Goal: Task Accomplishment & Management: Manage account settings

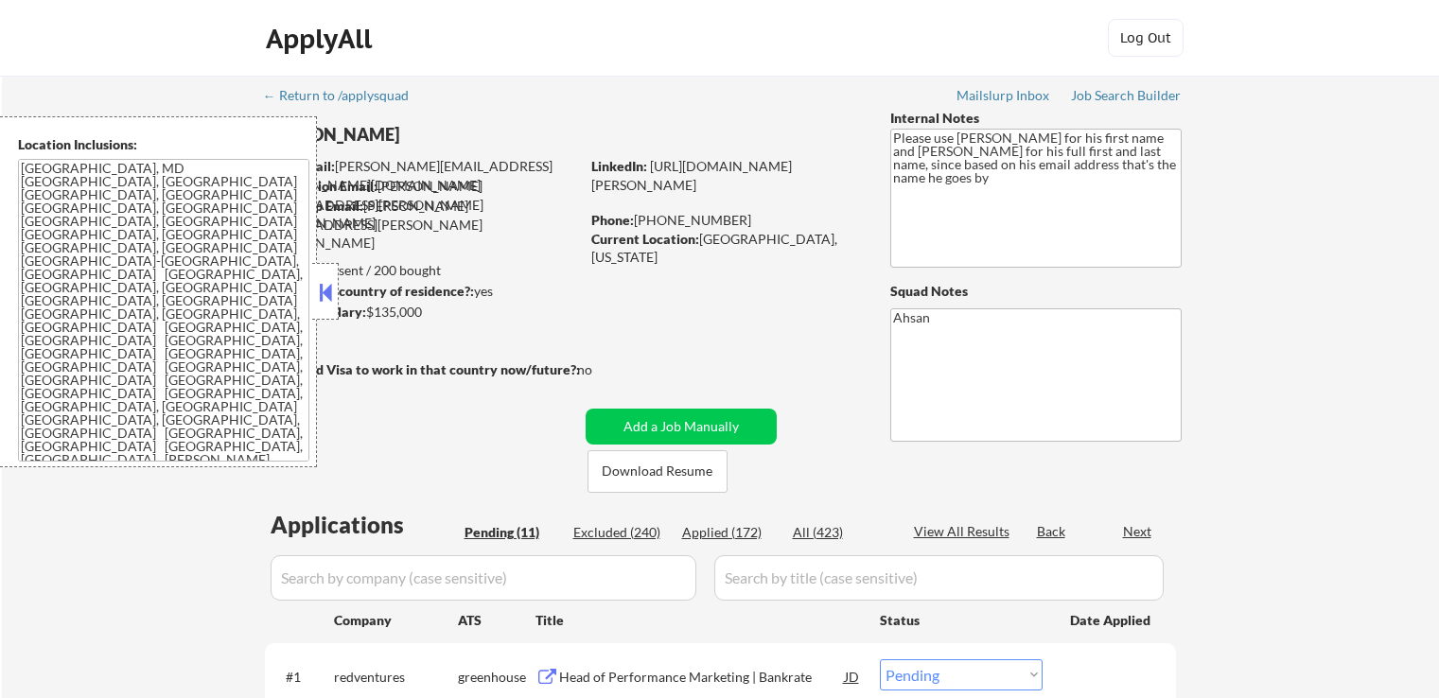
select select ""pending""
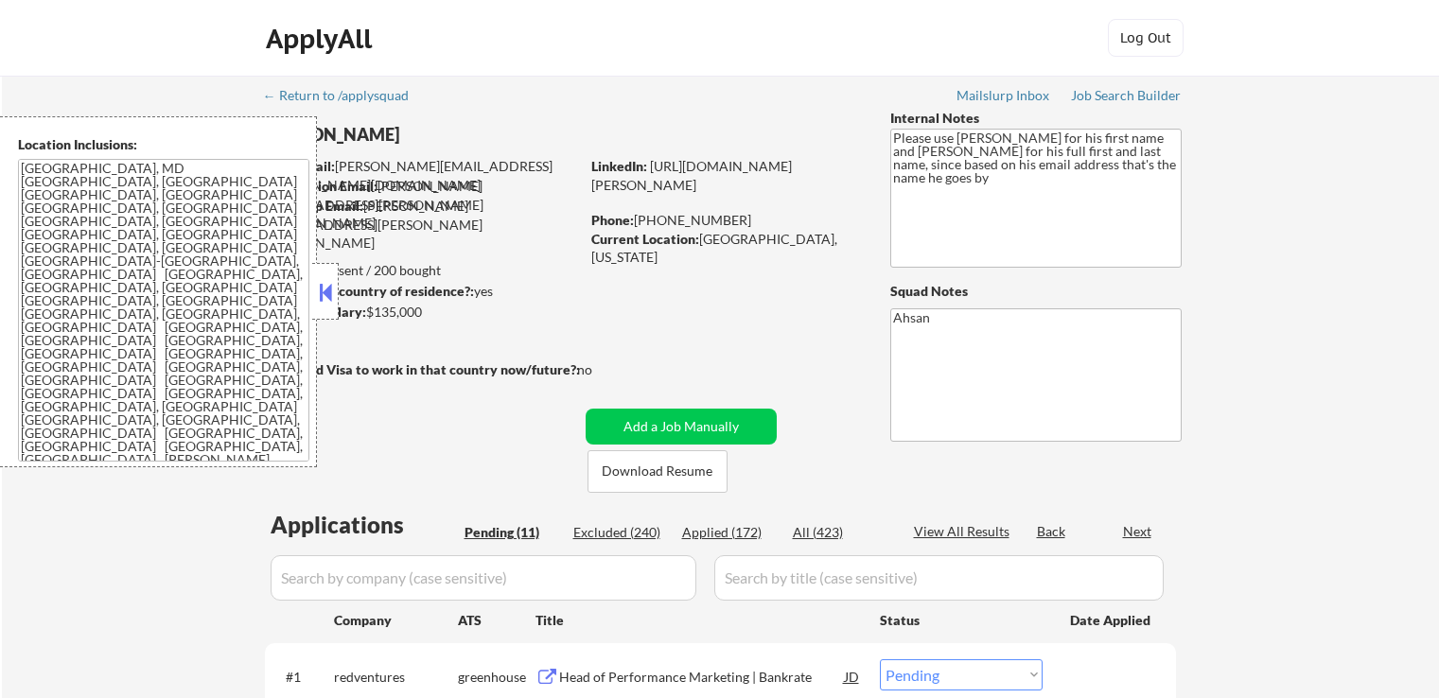
select select ""pending""
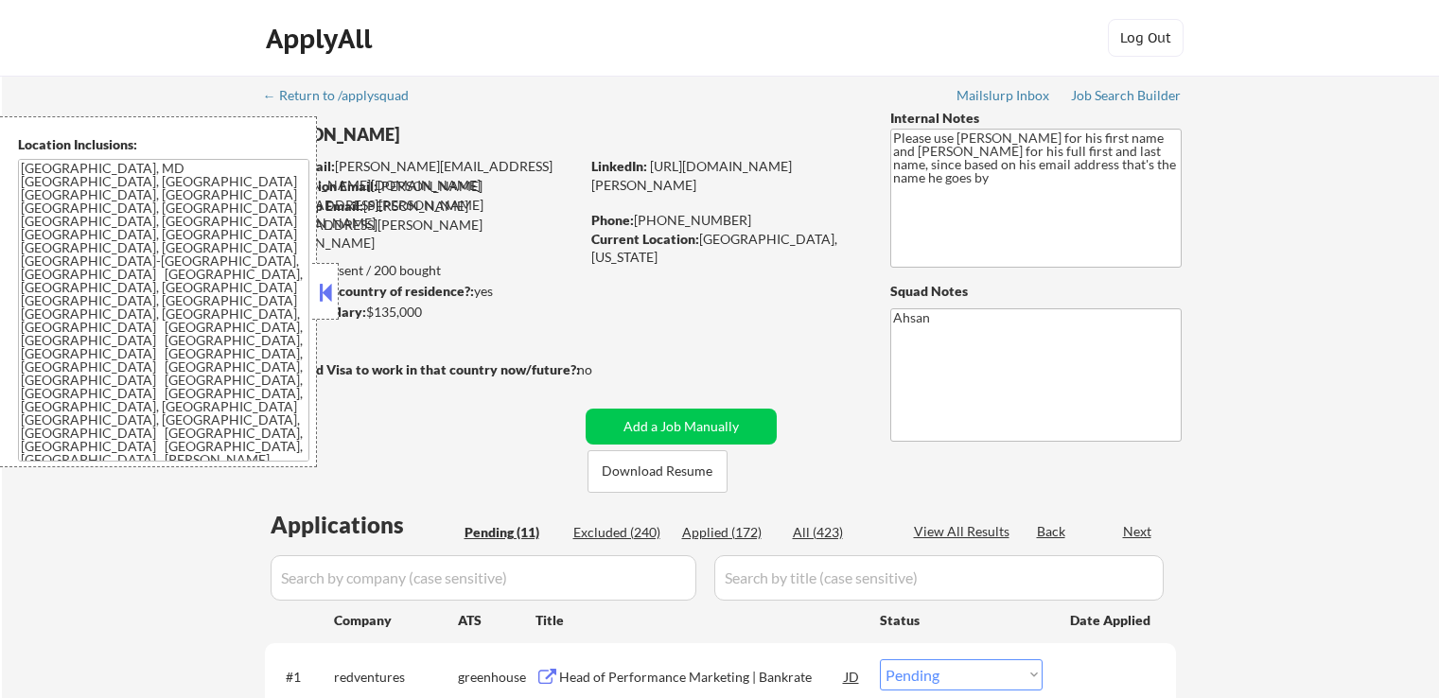
select select ""pending""
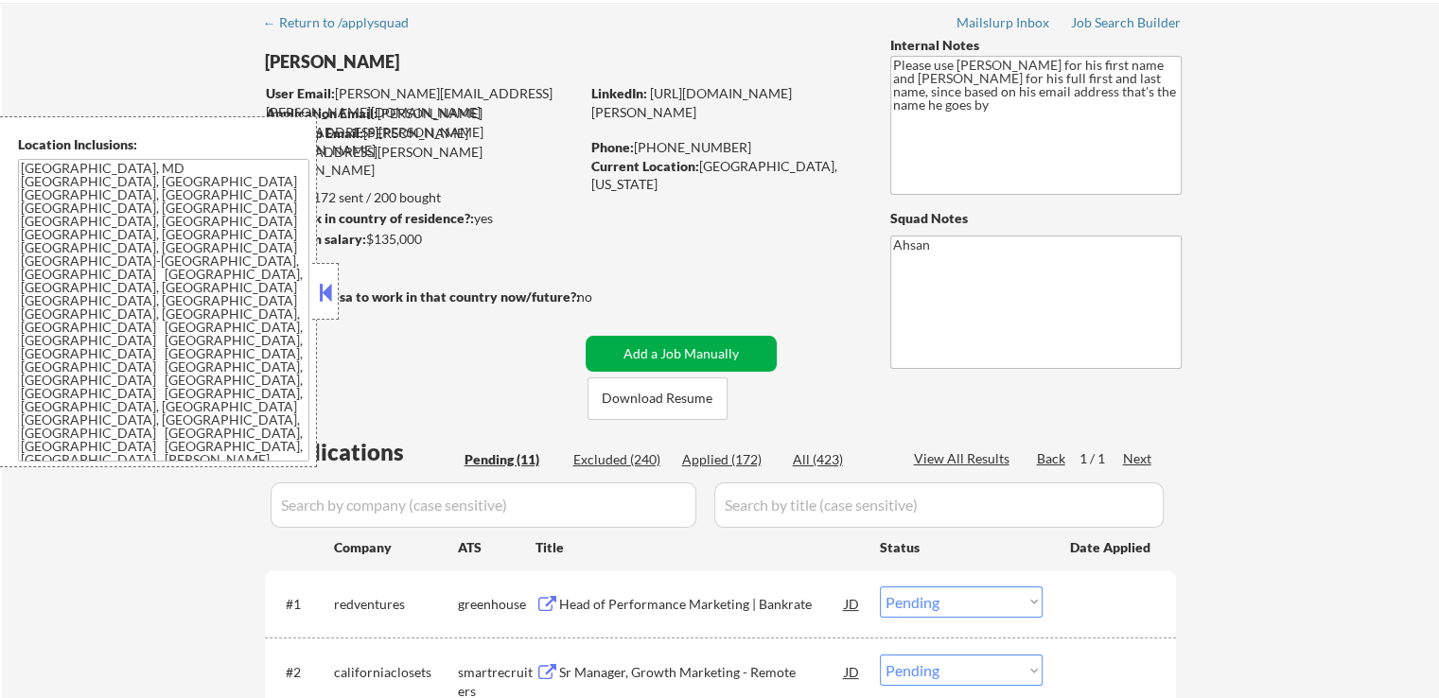
scroll to position [284, 0]
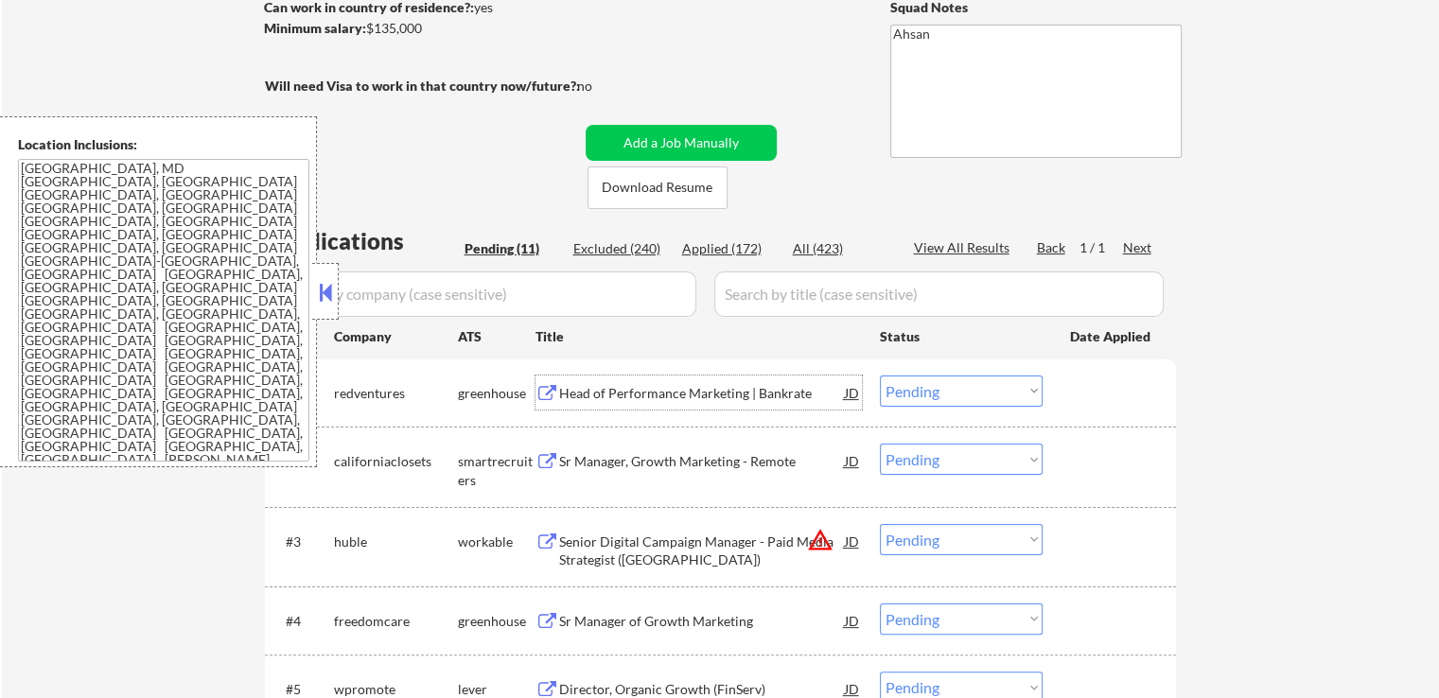
click at [604, 396] on div "Head of Performance Marketing | Bankrate" at bounding box center [702, 393] width 286 height 19
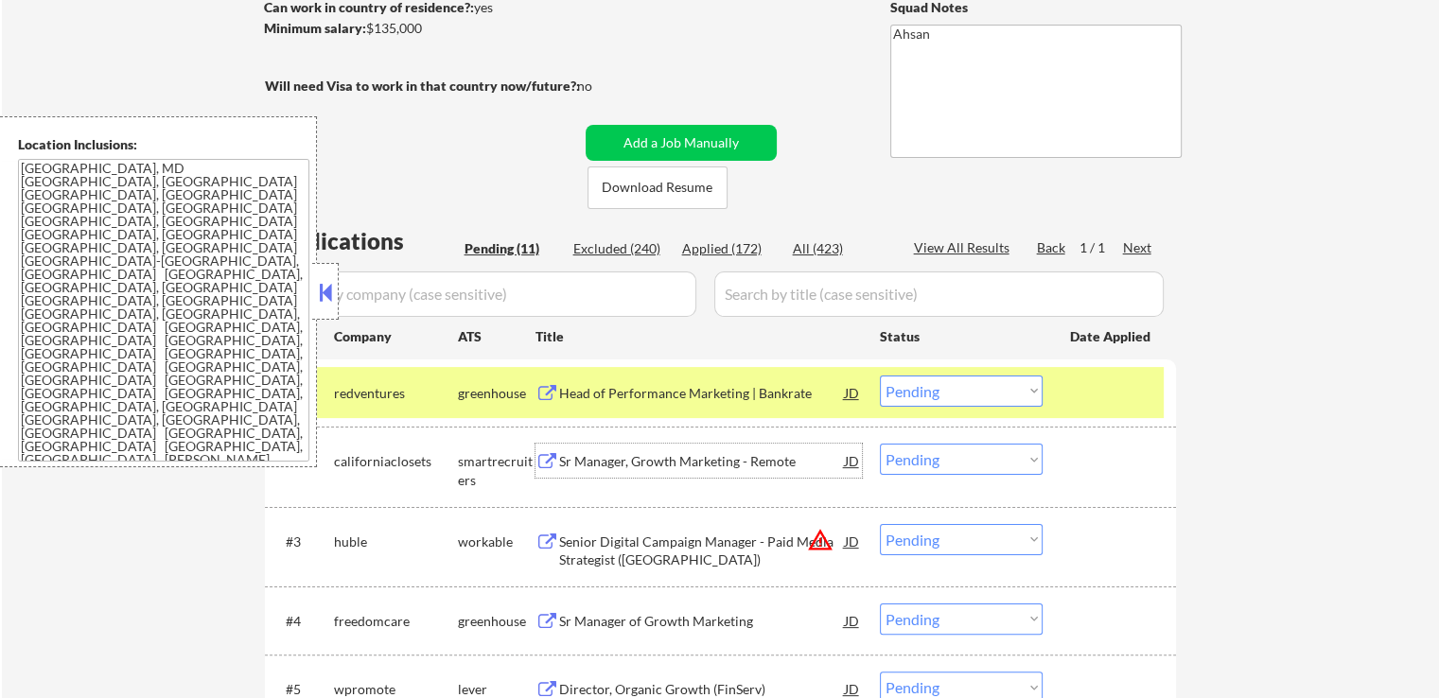
click at [591, 459] on div "Sr Manager, Growth Marketing - Remote" at bounding box center [702, 461] width 286 height 19
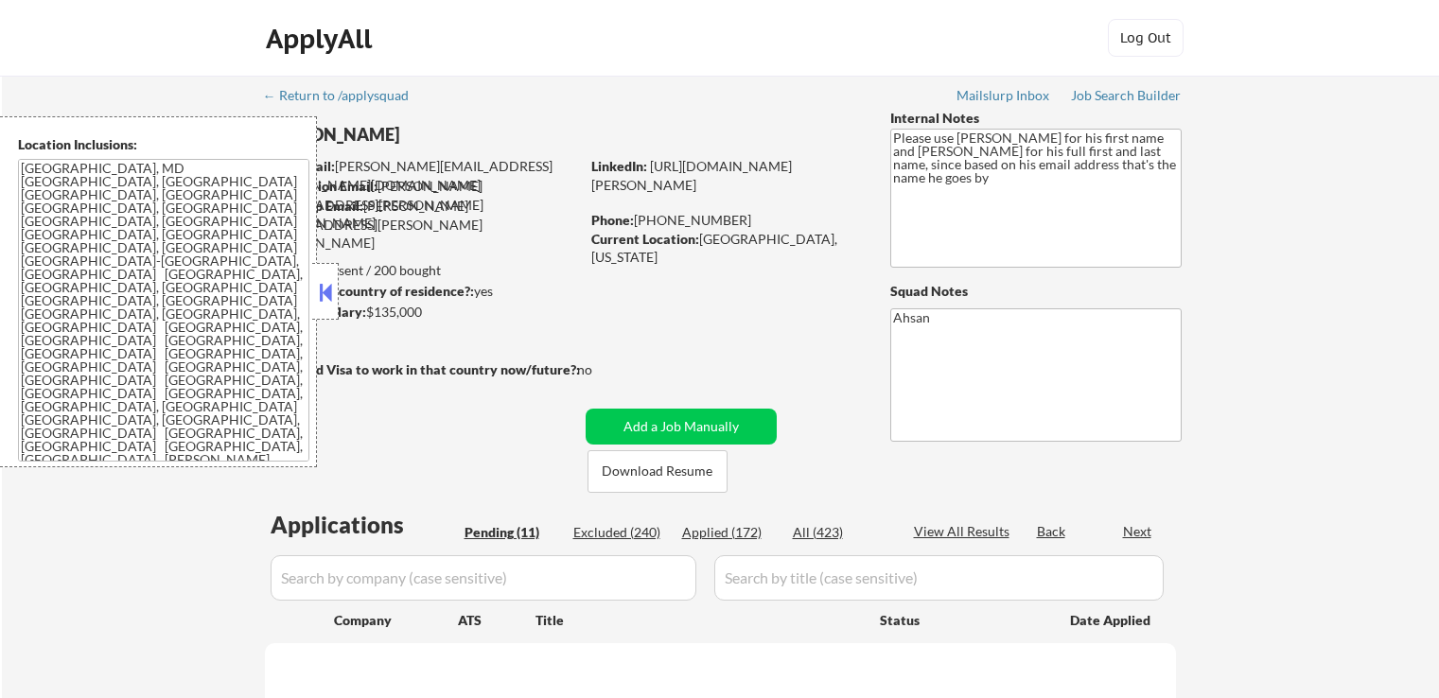
select select ""pending""
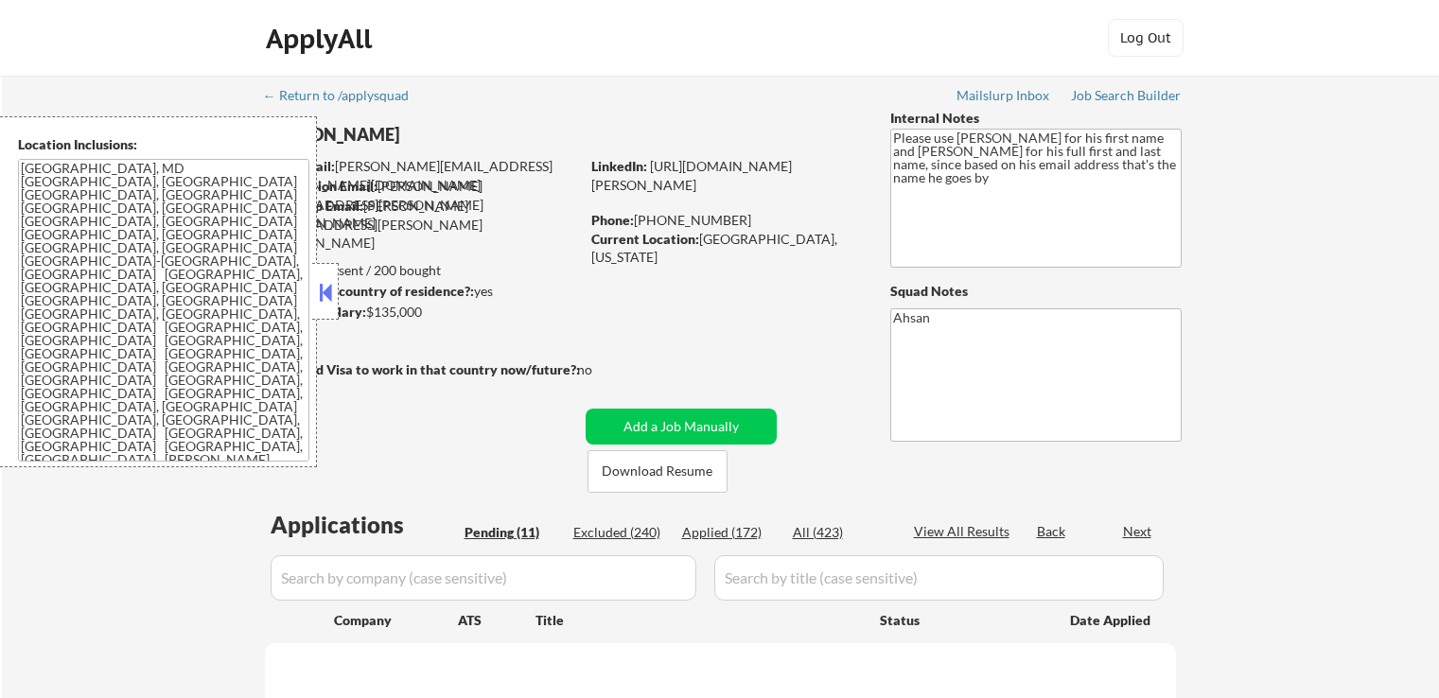
select select ""pending""
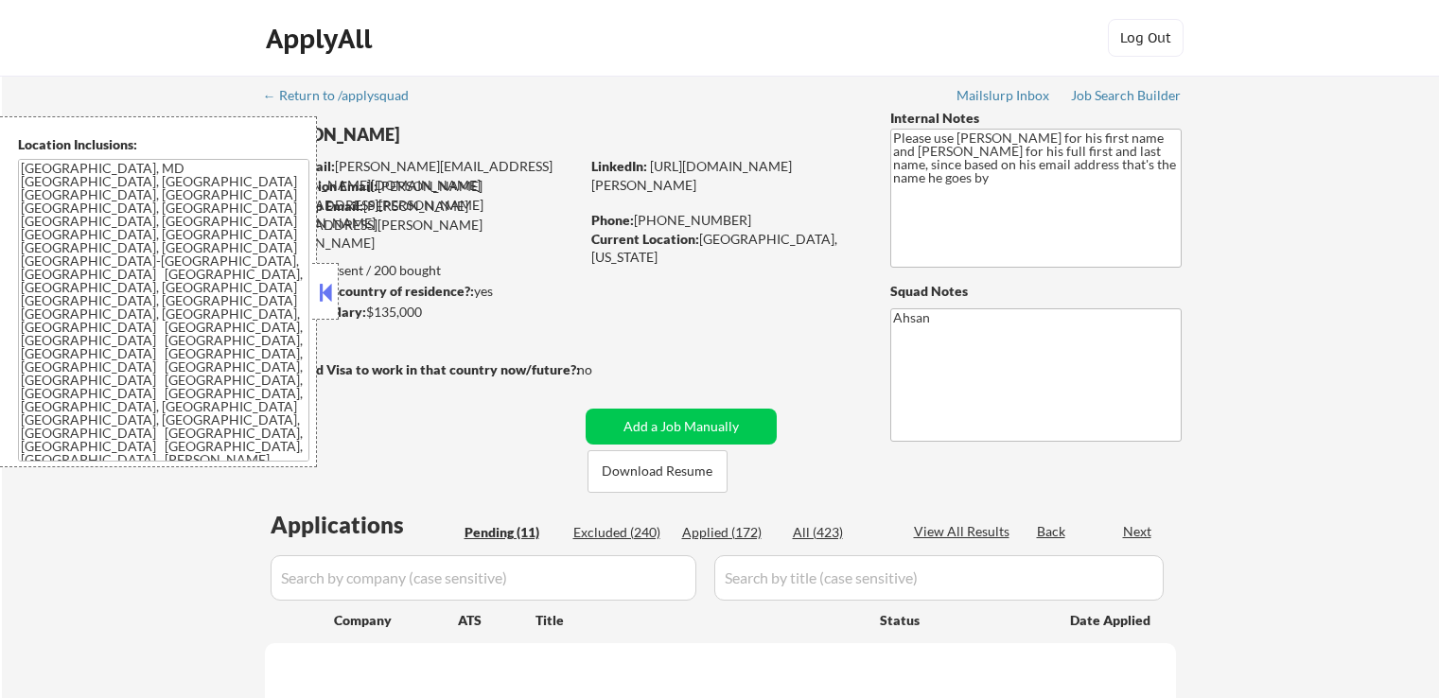
select select ""pending""
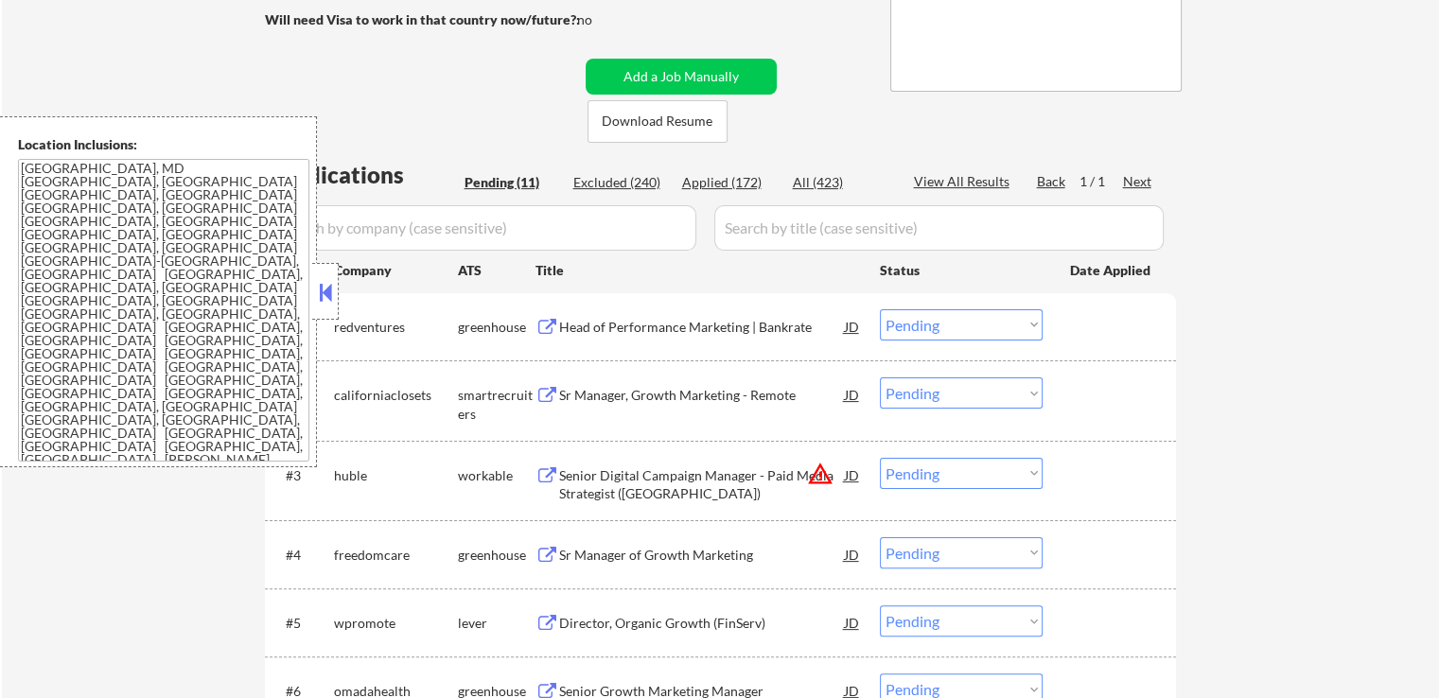
scroll to position [379, 0]
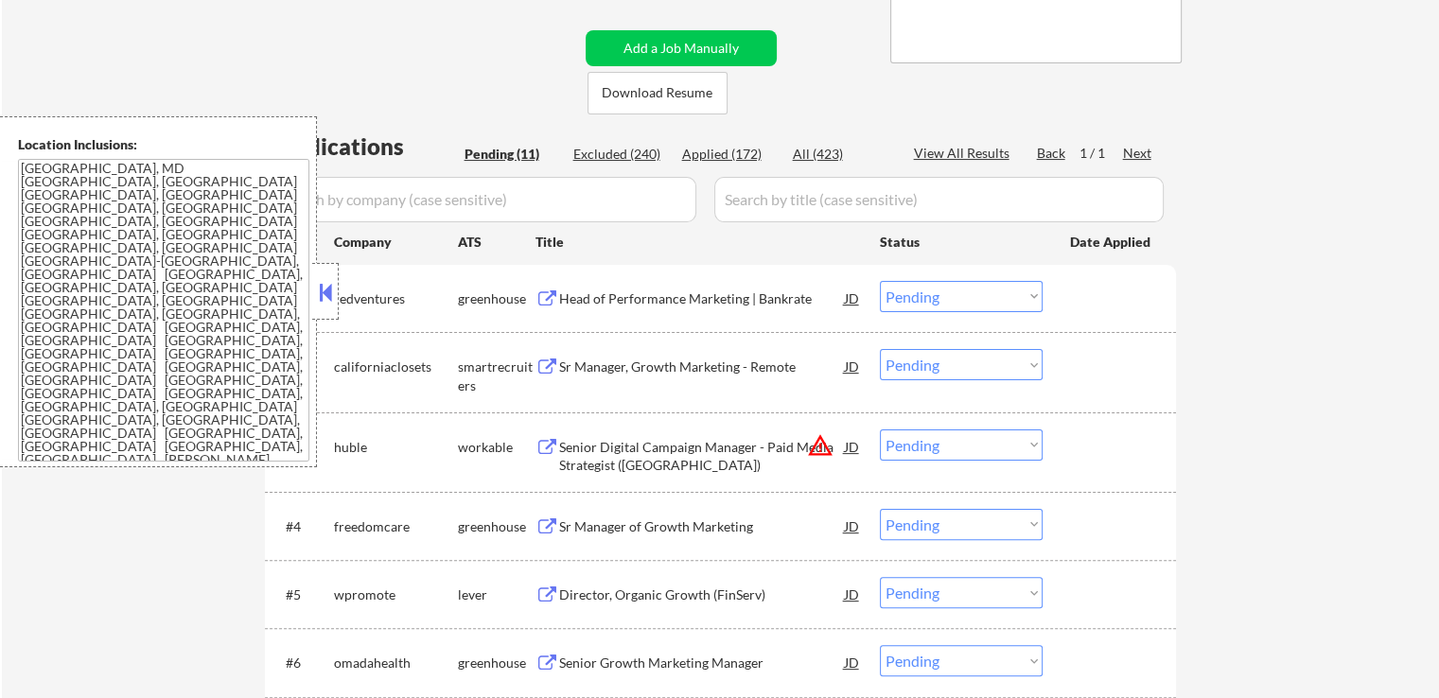
click at [940, 292] on select "Choose an option... Pending Applied Excluded (Questions) Excluded (Expired) Exc…" at bounding box center [961, 296] width 163 height 31
click at [880, 281] on select "Choose an option... Pending Applied Excluded (Questions) Excluded (Expired) Exc…" at bounding box center [961, 296] width 163 height 31
select select ""pending""
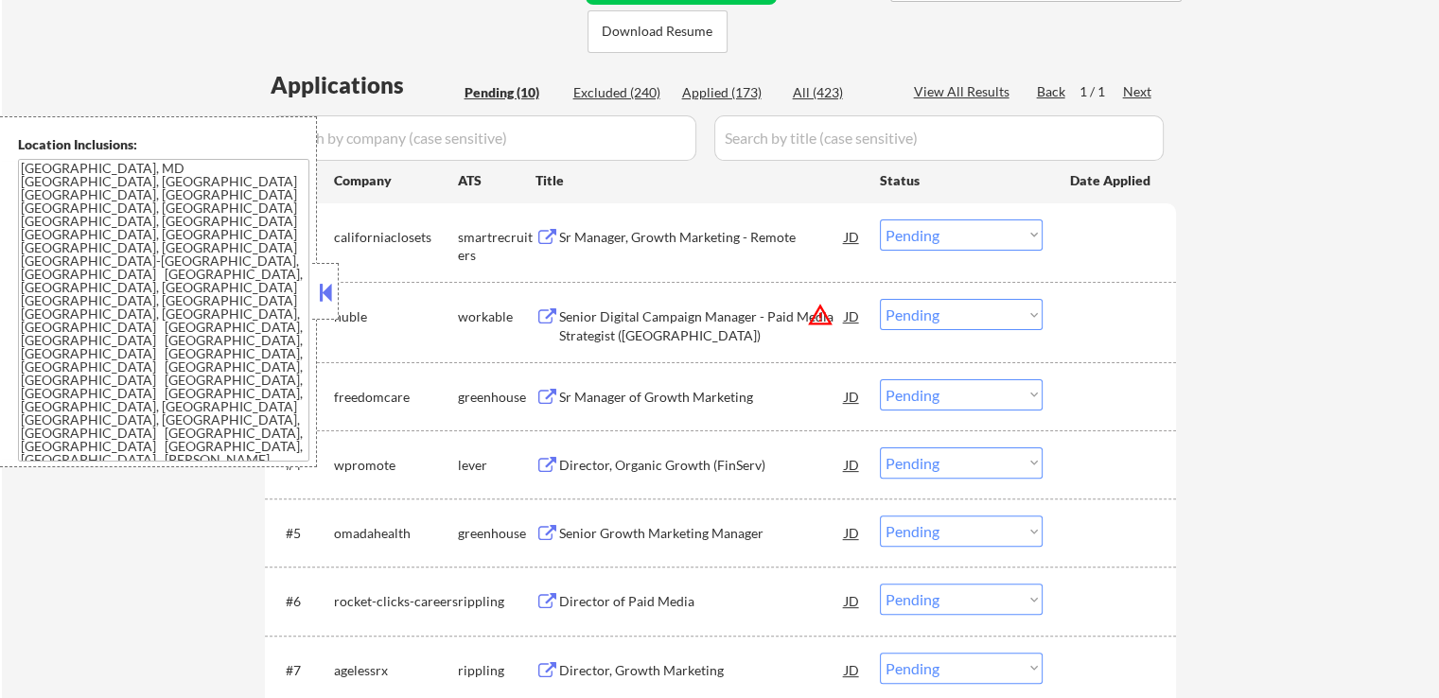
scroll to position [473, 0]
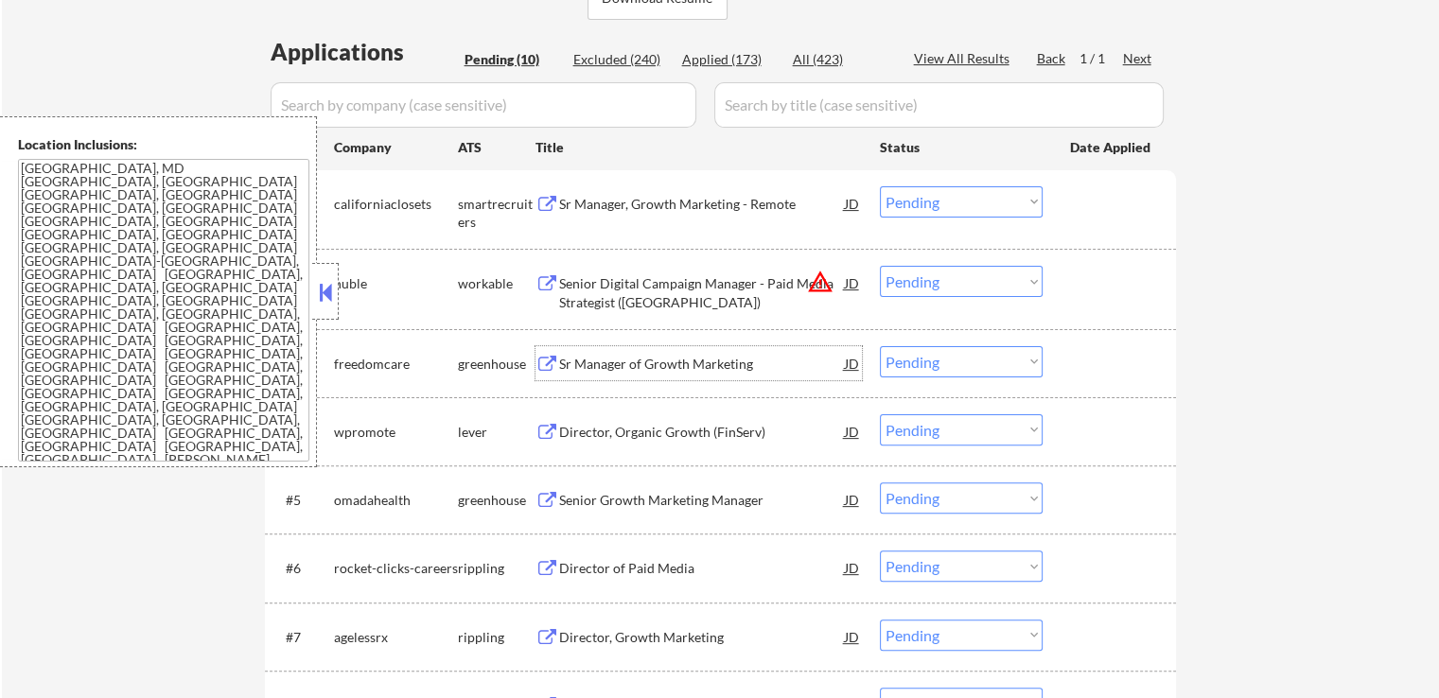
click at [603, 358] on div "Sr Manager of Growth Marketing" at bounding box center [702, 364] width 286 height 19
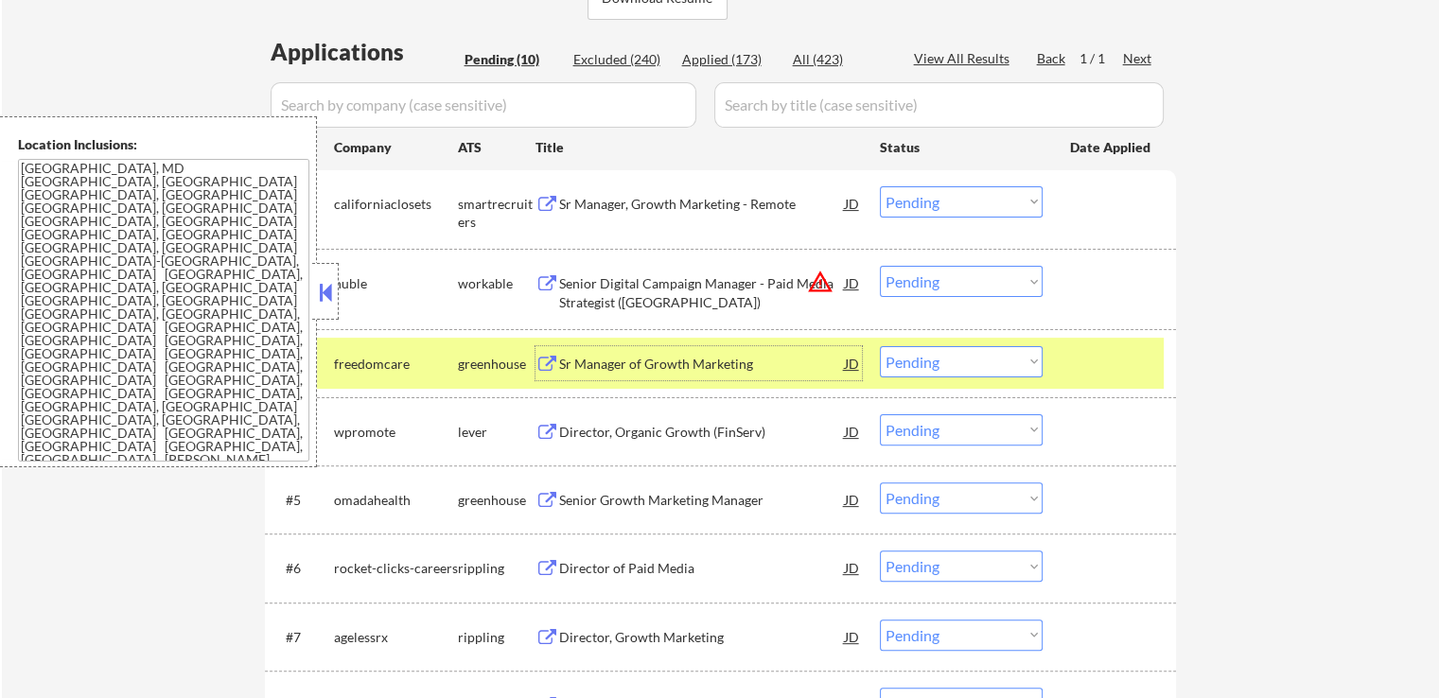
click at [658, 297] on div "Senior Digital Campaign Manager - Paid Media Strategist ([GEOGRAPHIC_DATA])" at bounding box center [702, 292] width 286 height 37
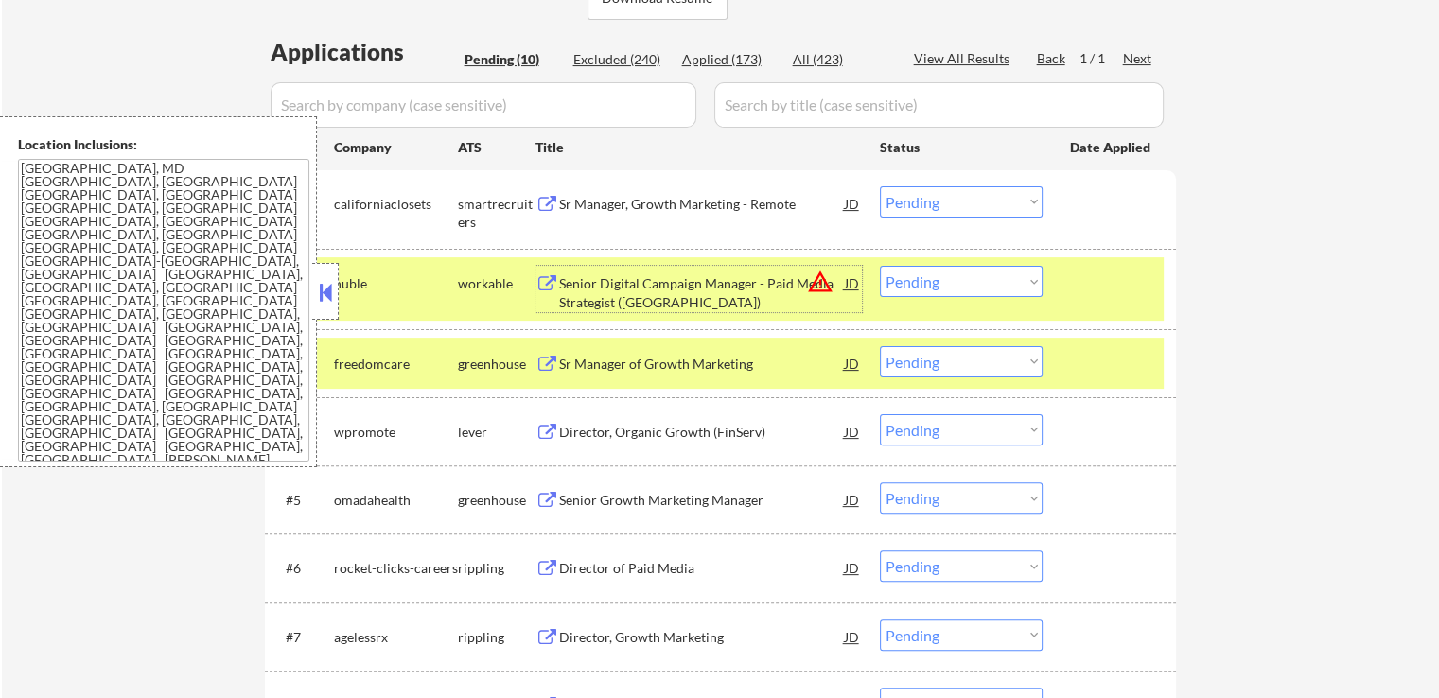
click at [928, 277] on select "Choose an option... Pending Applied Excluded (Questions) Excluded (Expired) Exc…" at bounding box center [961, 281] width 163 height 31
click at [880, 266] on select "Choose an option... Pending Applied Excluded (Questions) Excluded (Expired) Exc…" at bounding box center [961, 281] width 163 height 31
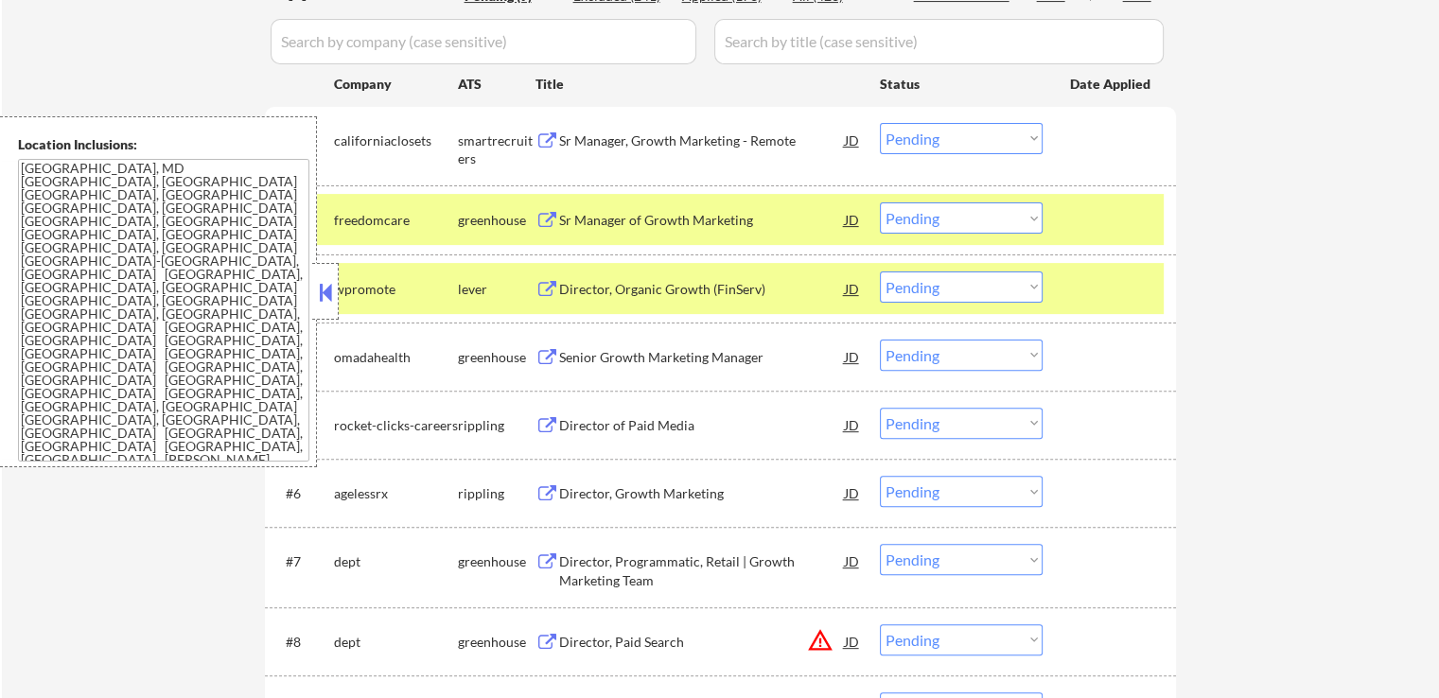
scroll to position [568, 0]
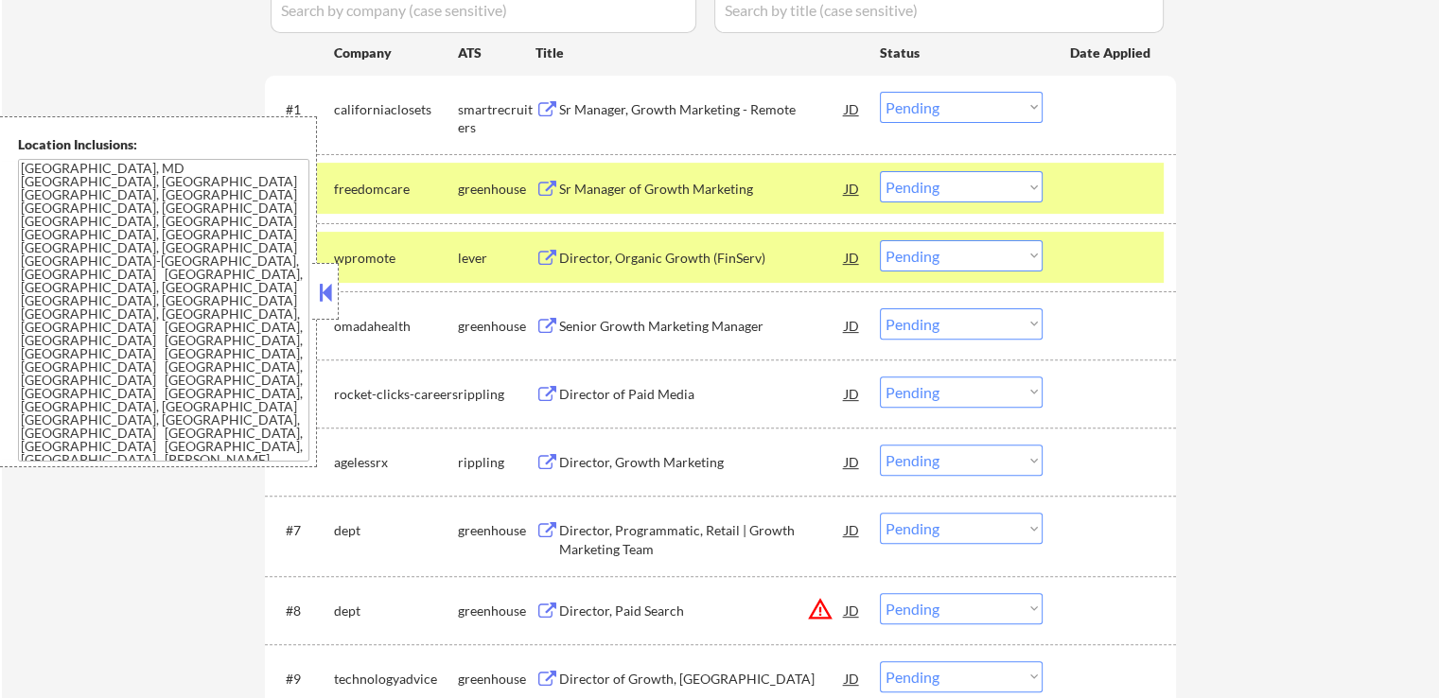
click at [592, 240] on div "Director, Organic Growth (FinServ)" at bounding box center [702, 257] width 286 height 34
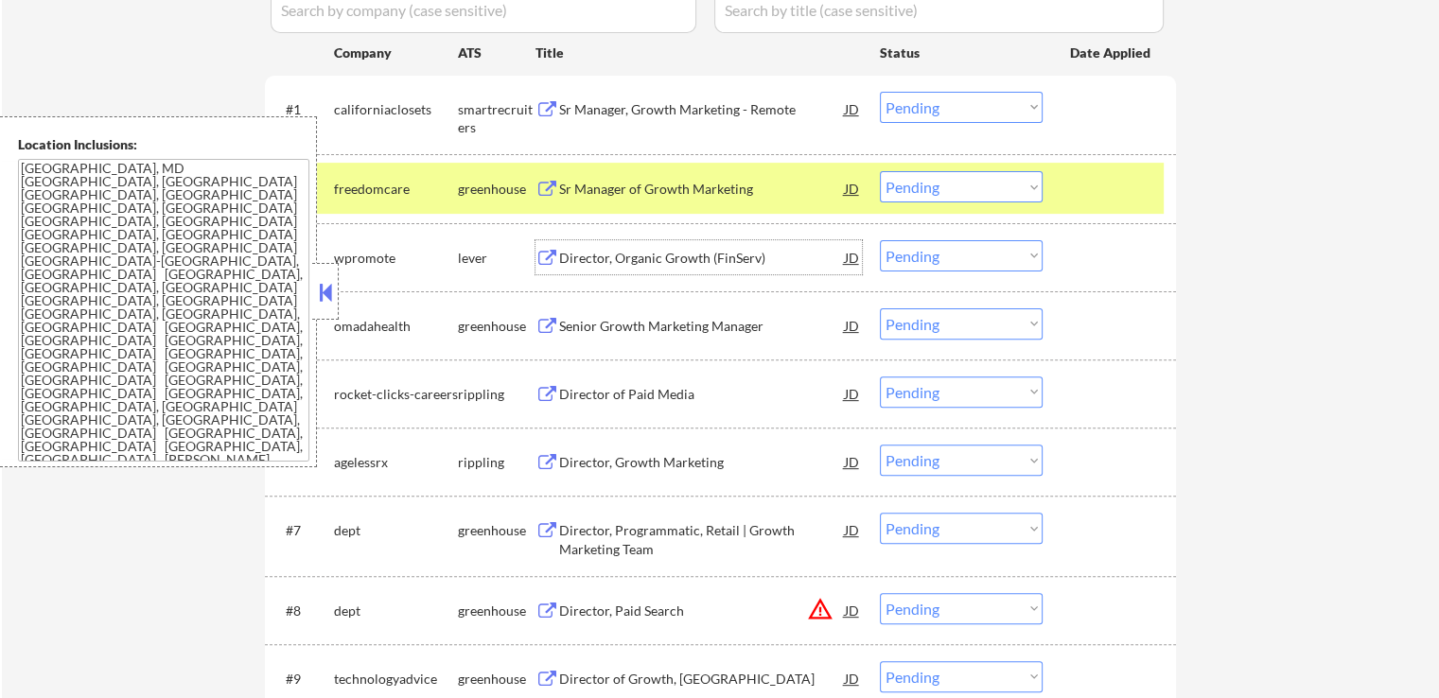
drag, startPoint x: 965, startPoint y: 187, endPoint x: 966, endPoint y: 202, distance: 14.2
click at [966, 186] on select "Choose an option... Pending Applied Excluded (Questions) Excluded (Expired) Exc…" at bounding box center [961, 186] width 163 height 31
click at [880, 171] on select "Choose an option... Pending Applied Excluded (Questions) Excluded (Expired) Exc…" at bounding box center [961, 186] width 163 height 31
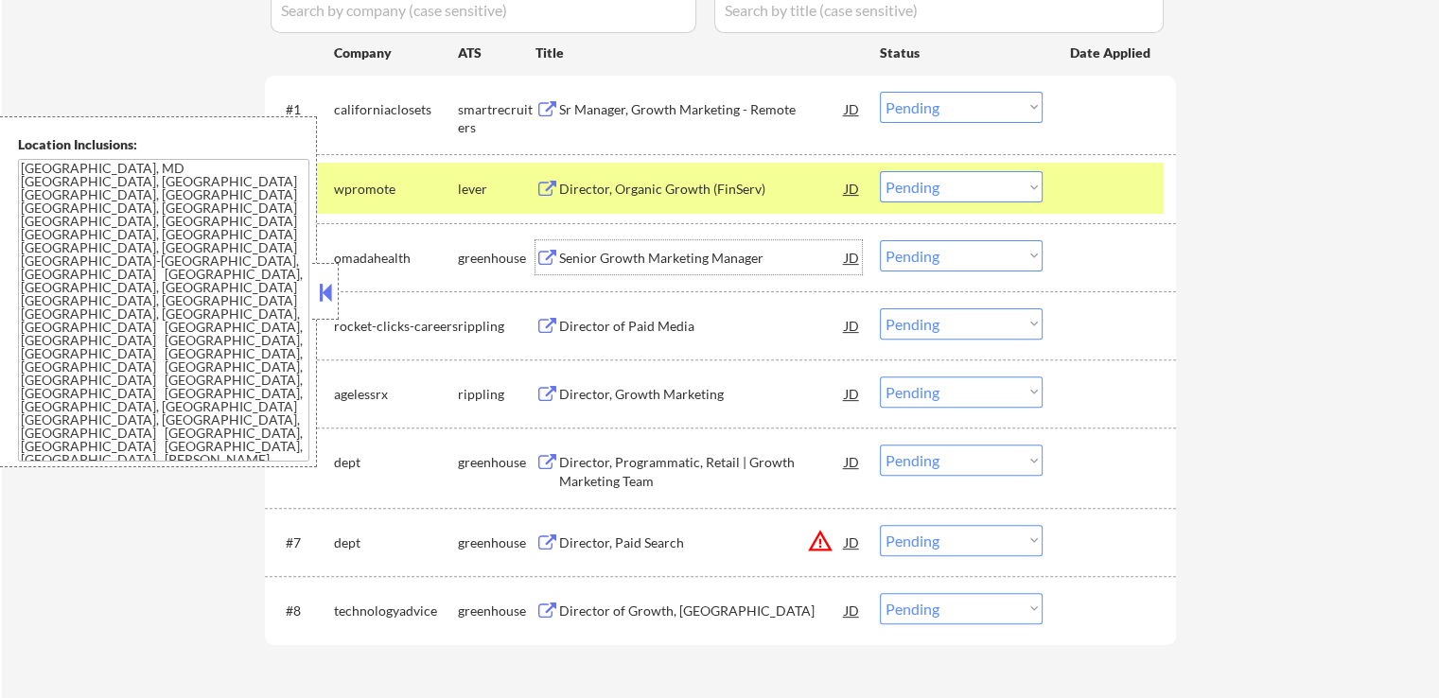
click at [663, 258] on div "Senior Growth Marketing Manager" at bounding box center [702, 258] width 286 height 19
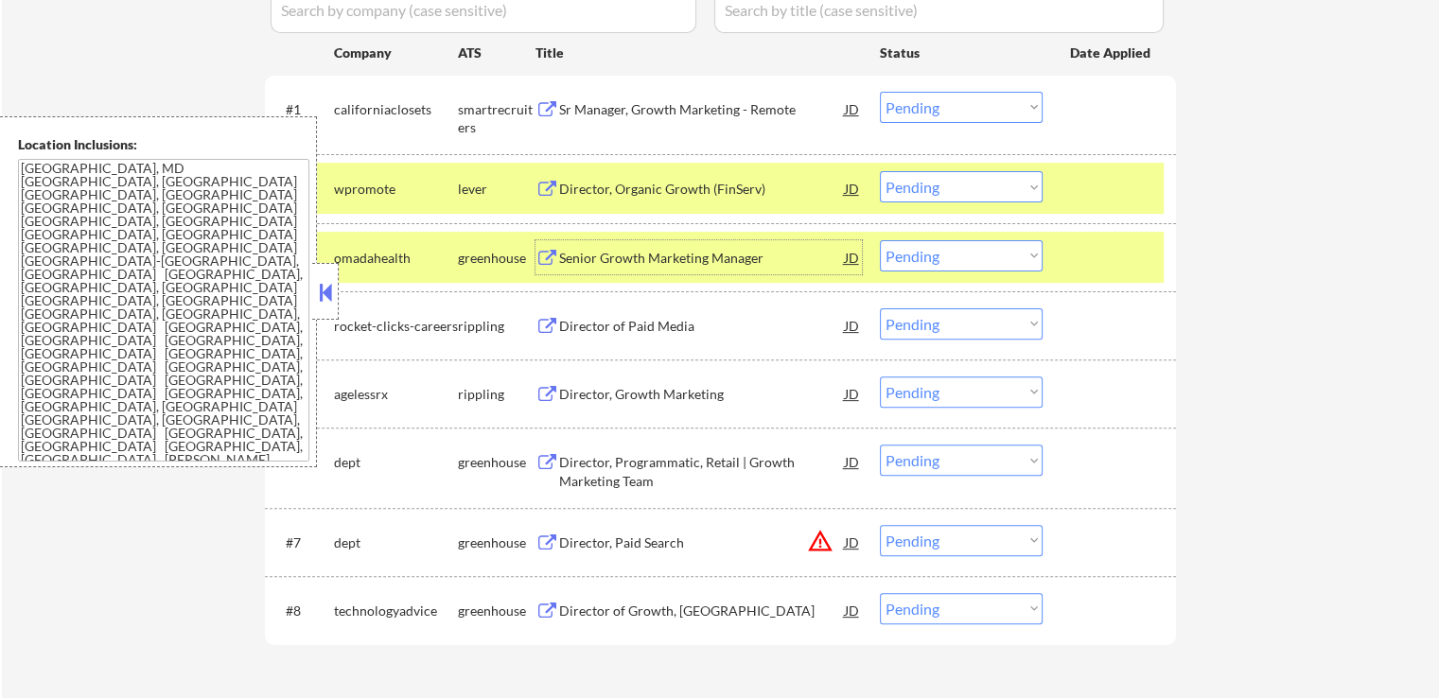
drag, startPoint x: 941, startPoint y: 171, endPoint x: 946, endPoint y: 180, distance: 10.2
click at [943, 173] on select "Choose an option... Pending Applied Excluded (Questions) Excluded (Expired) Exc…" at bounding box center [961, 186] width 163 height 31
click at [880, 171] on select "Choose an option... Pending Applied Excluded (Questions) Excluded (Expired) Exc…" at bounding box center [961, 186] width 163 height 31
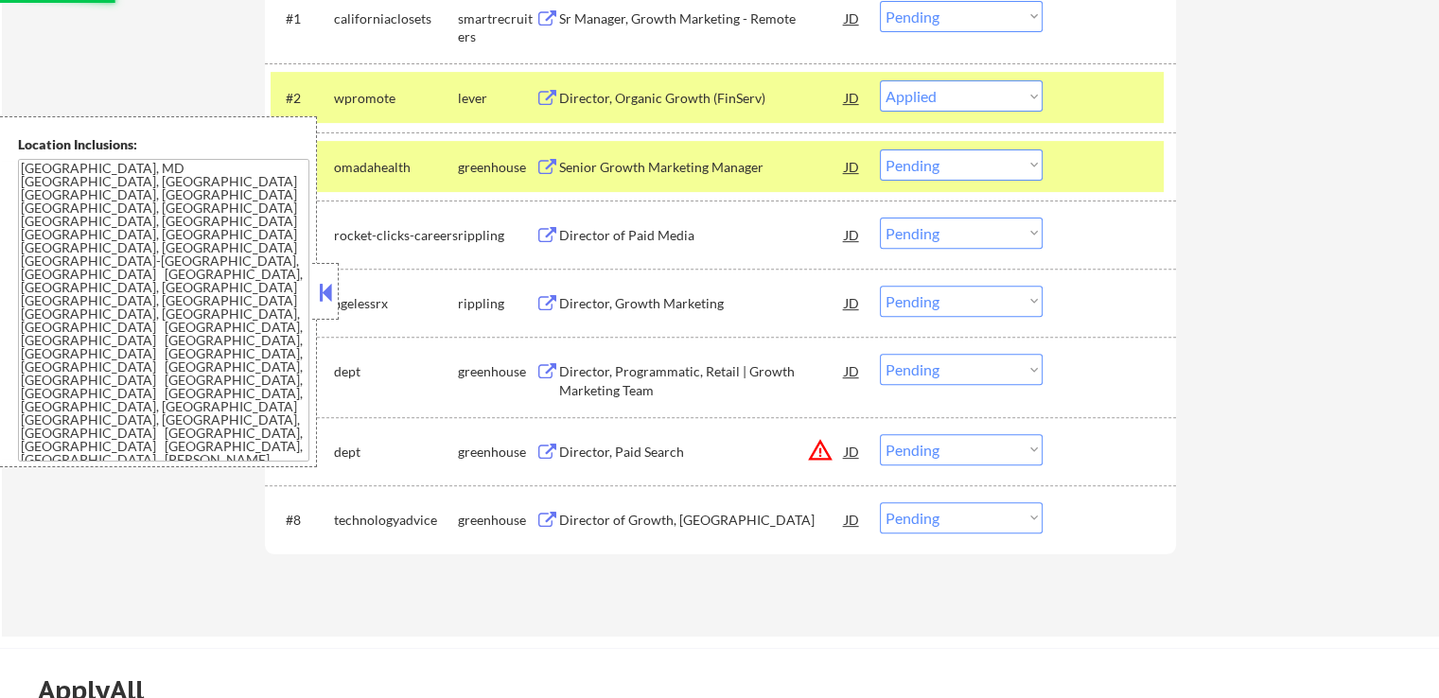
scroll to position [757, 0]
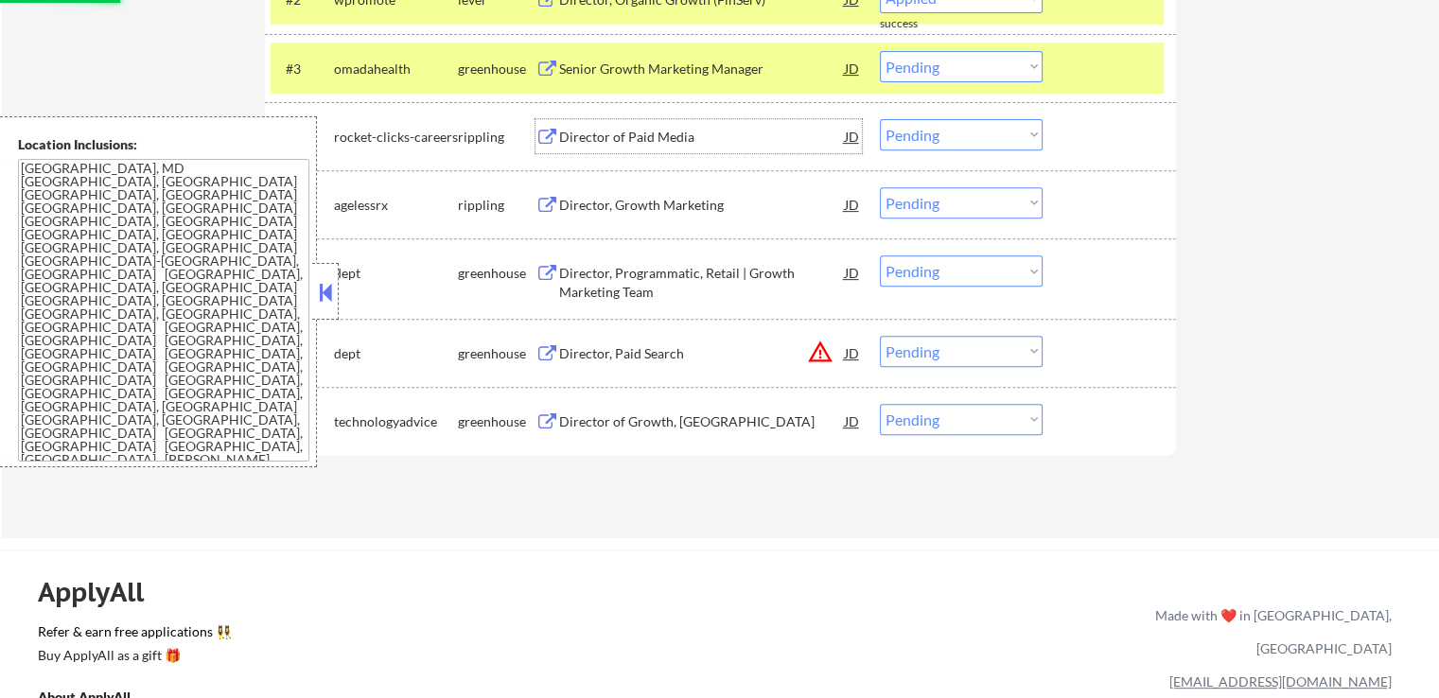
click at [589, 132] on div "Director of Paid Media" at bounding box center [702, 137] width 286 height 19
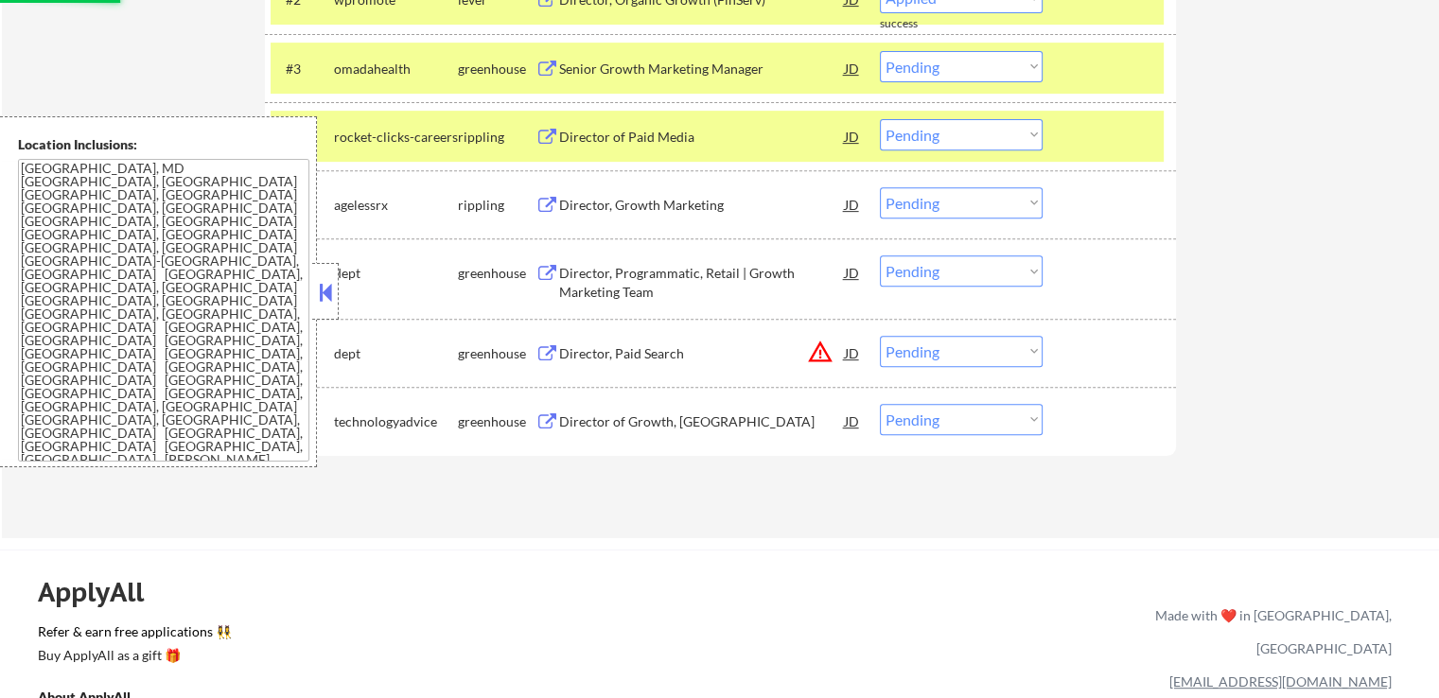
select select ""pending""
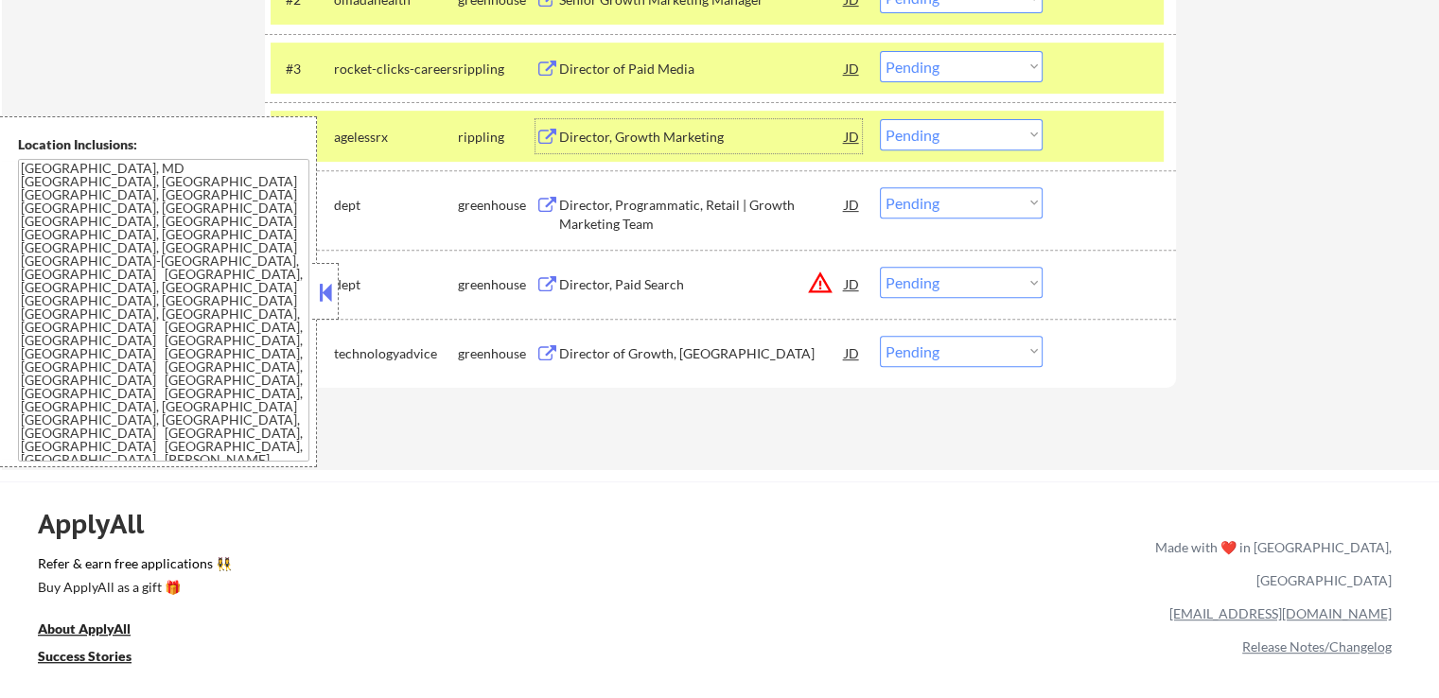
drag, startPoint x: 928, startPoint y: 131, endPoint x: 940, endPoint y: 149, distance: 21.3
click at [930, 131] on select "Choose an option... Pending Applied Excluded (Questions) Excluded (Expired) Exc…" at bounding box center [961, 134] width 163 height 31
click at [880, 119] on select "Choose an option... Pending Applied Excluded (Questions) Excluded (Expired) Exc…" at bounding box center [961, 134] width 163 height 31
click at [599, 232] on div "Director, Programmatic, Retail | Growth Marketing Team" at bounding box center [702, 214] width 286 height 37
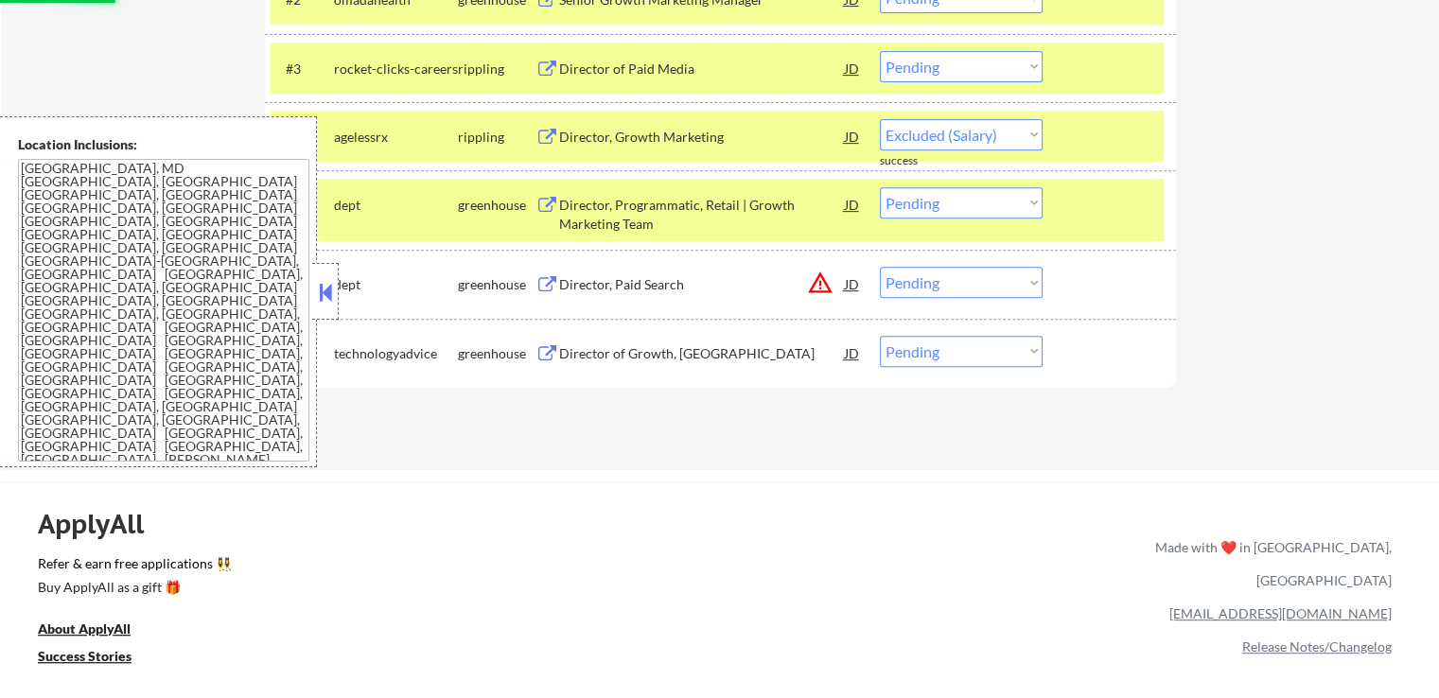
select select ""pending""
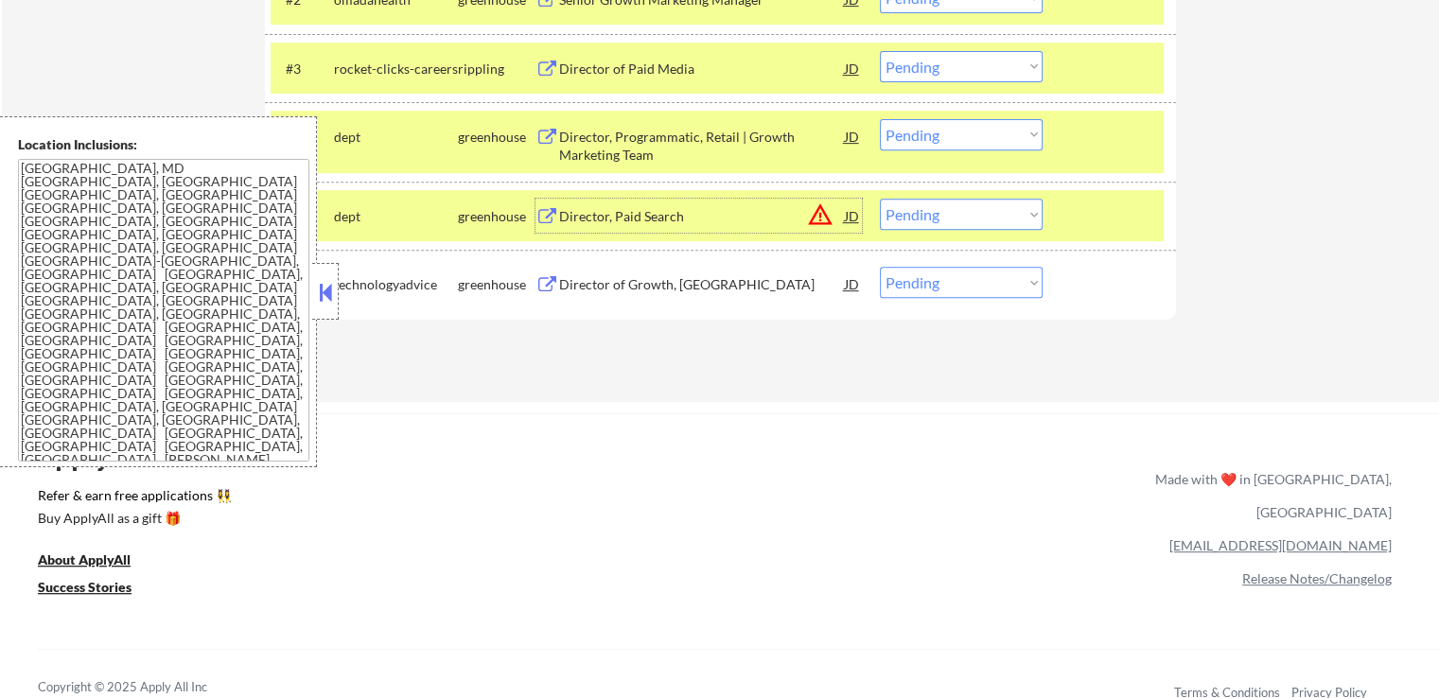
click at [958, 206] on select "Choose an option... Pending Applied Excluded (Questions) Excluded (Expired) Exc…" at bounding box center [961, 214] width 163 height 31
click at [880, 199] on select "Choose an option... Pending Applied Excluded (Questions) Excluded (Expired) Exc…" at bounding box center [961, 214] width 163 height 31
click at [678, 292] on div "Director of Growth, [GEOGRAPHIC_DATA]" at bounding box center [702, 284] width 286 height 19
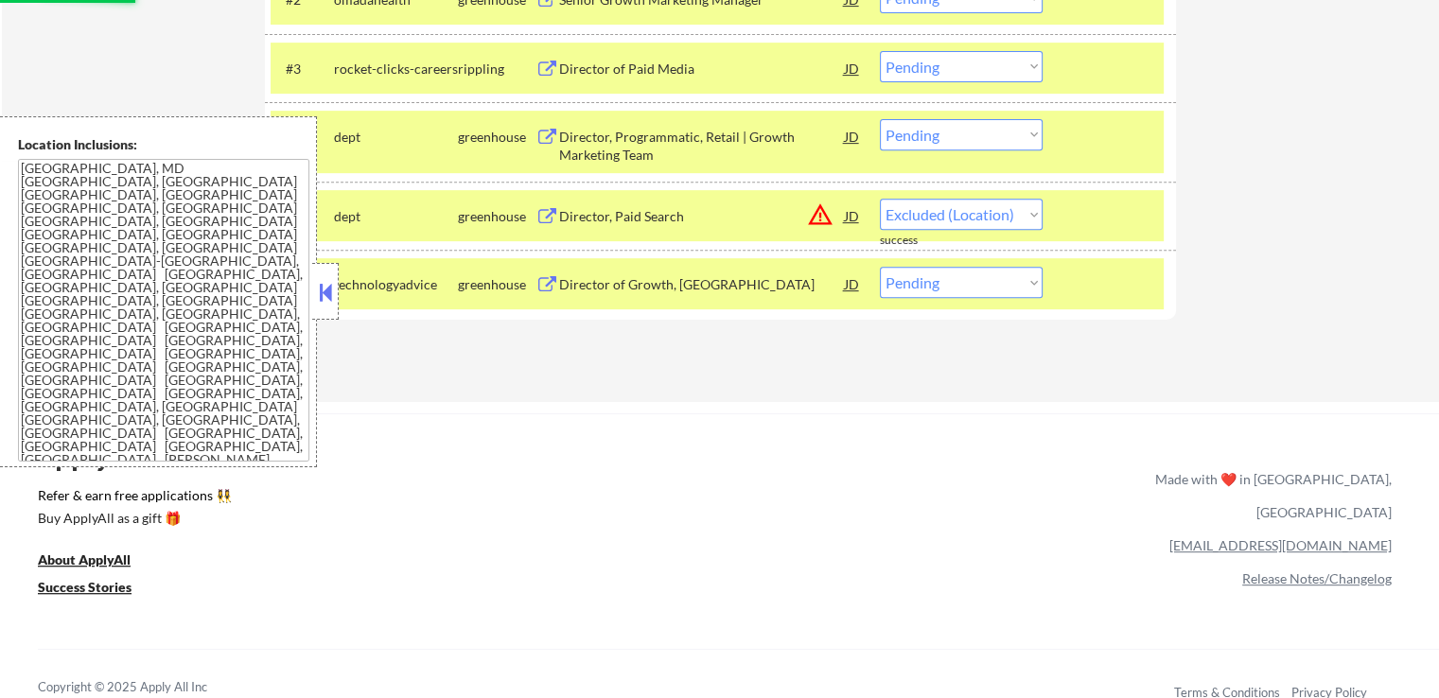
select select ""pending""
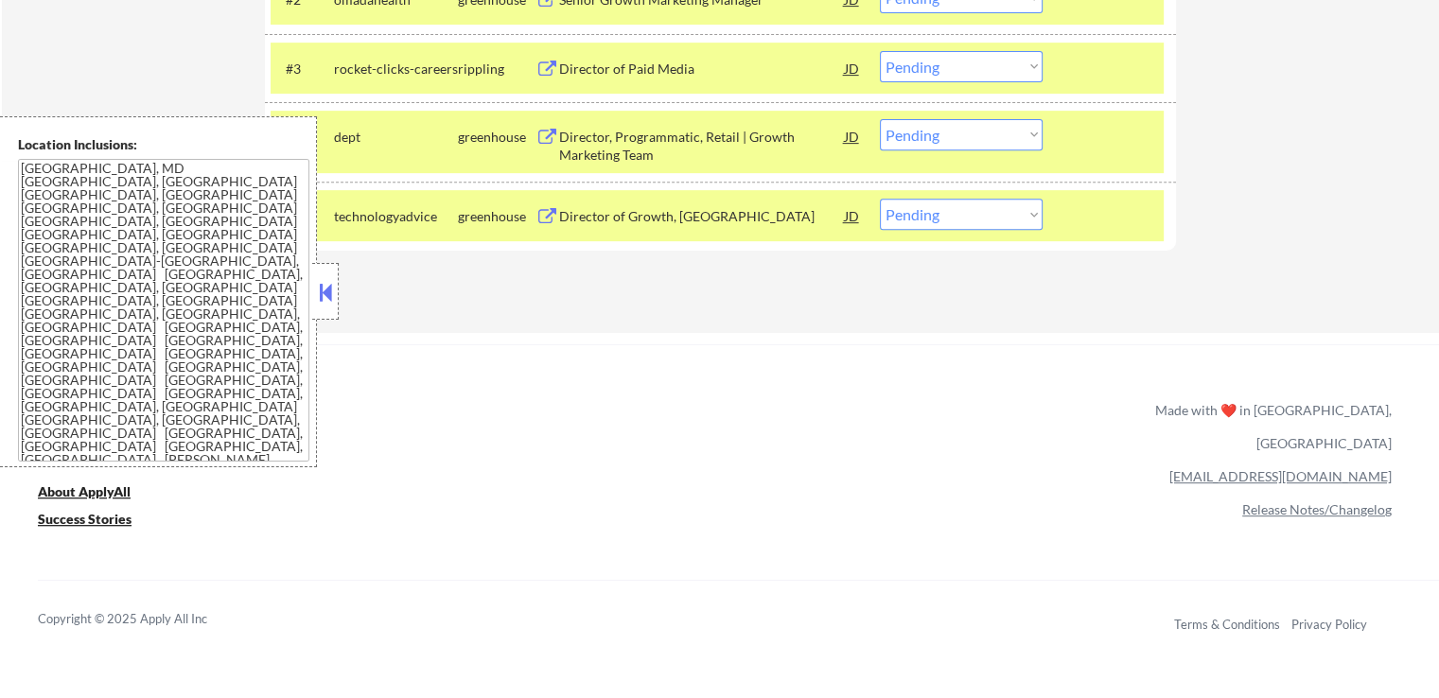
click at [924, 125] on select "Choose an option... Pending Applied Excluded (Questions) Excluded (Expired) Exc…" at bounding box center [961, 134] width 163 height 31
click at [880, 119] on select "Choose an option... Pending Applied Excluded (Questions) Excluded (Expired) Exc…" at bounding box center [961, 134] width 163 height 31
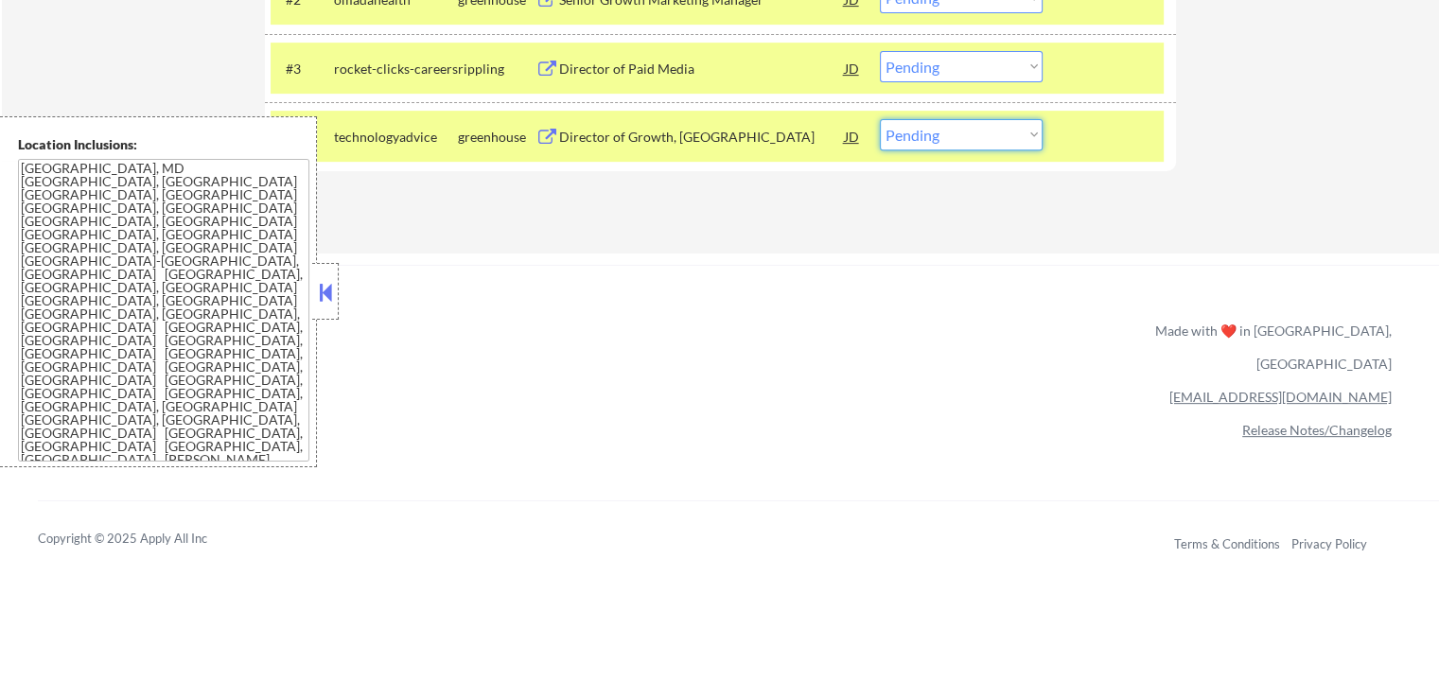
drag, startPoint x: 936, startPoint y: 134, endPoint x: 944, endPoint y: 144, distance: 12.7
click at [939, 137] on select "Choose an option... Pending Applied Excluded (Questions) Excluded (Expired) Exc…" at bounding box center [961, 134] width 163 height 31
select select ""excluded""
click at [880, 119] on select "Choose an option... Pending Applied Excluded (Questions) Excluded (Expired) Exc…" at bounding box center [961, 134] width 163 height 31
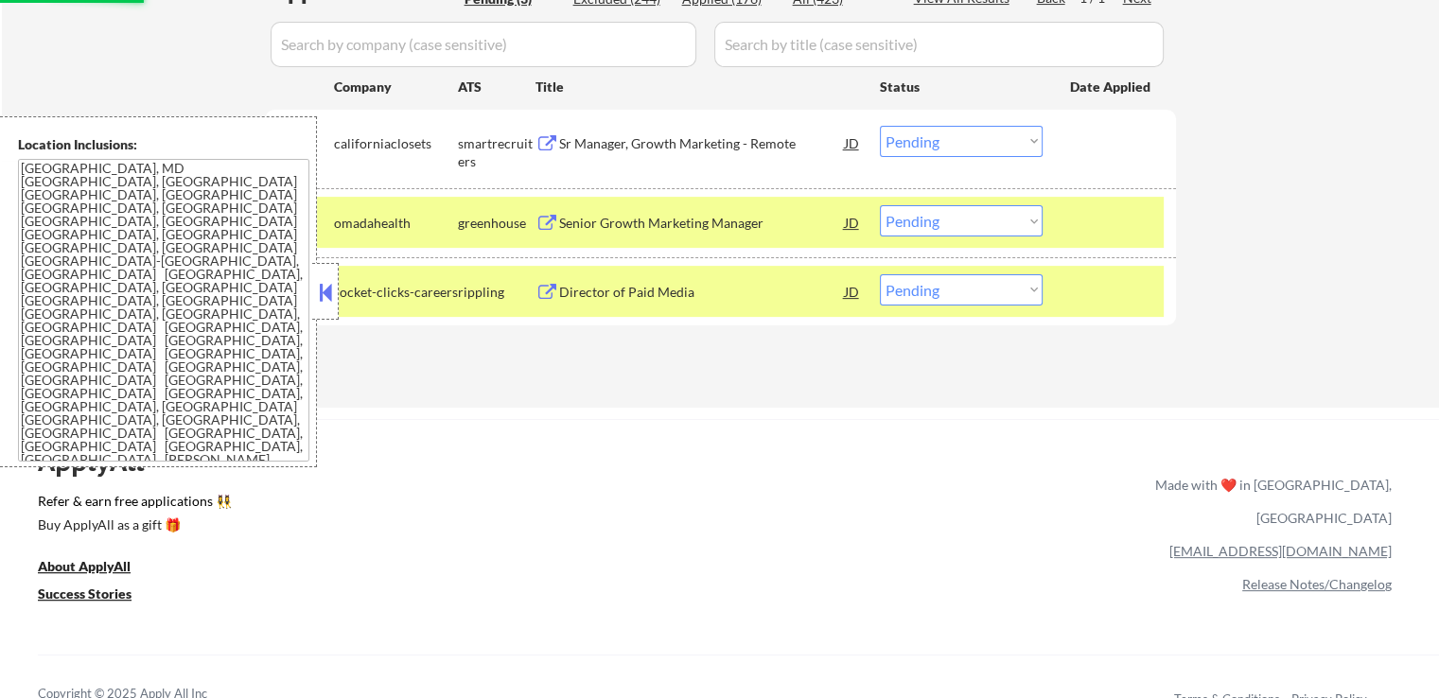
scroll to position [568, 0]
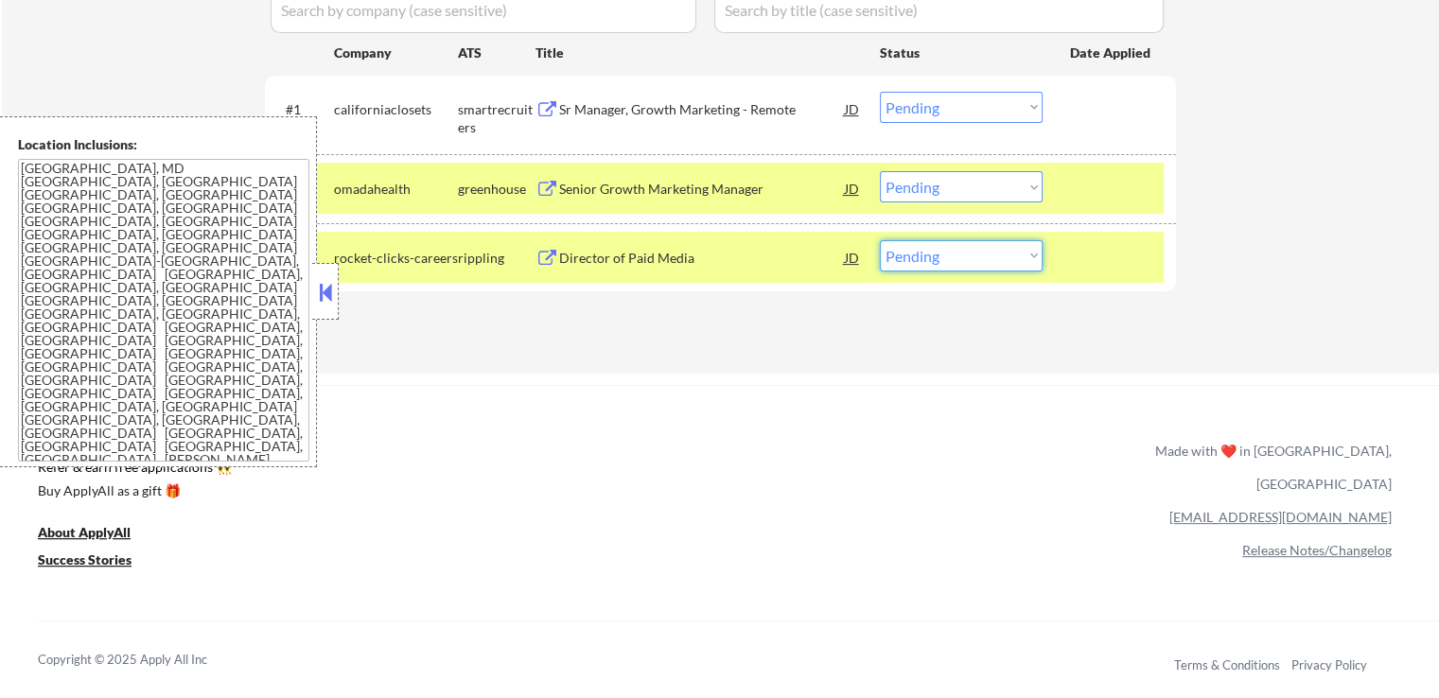
click at [946, 252] on select "Choose an option... Pending Applied Excluded (Questions) Excluded (Expired) Exc…" at bounding box center [961, 255] width 163 height 31
select select ""excluded__salary_""
click at [880, 240] on select "Choose an option... Pending Applied Excluded (Questions) Excluded (Expired) Exc…" at bounding box center [961, 255] width 163 height 31
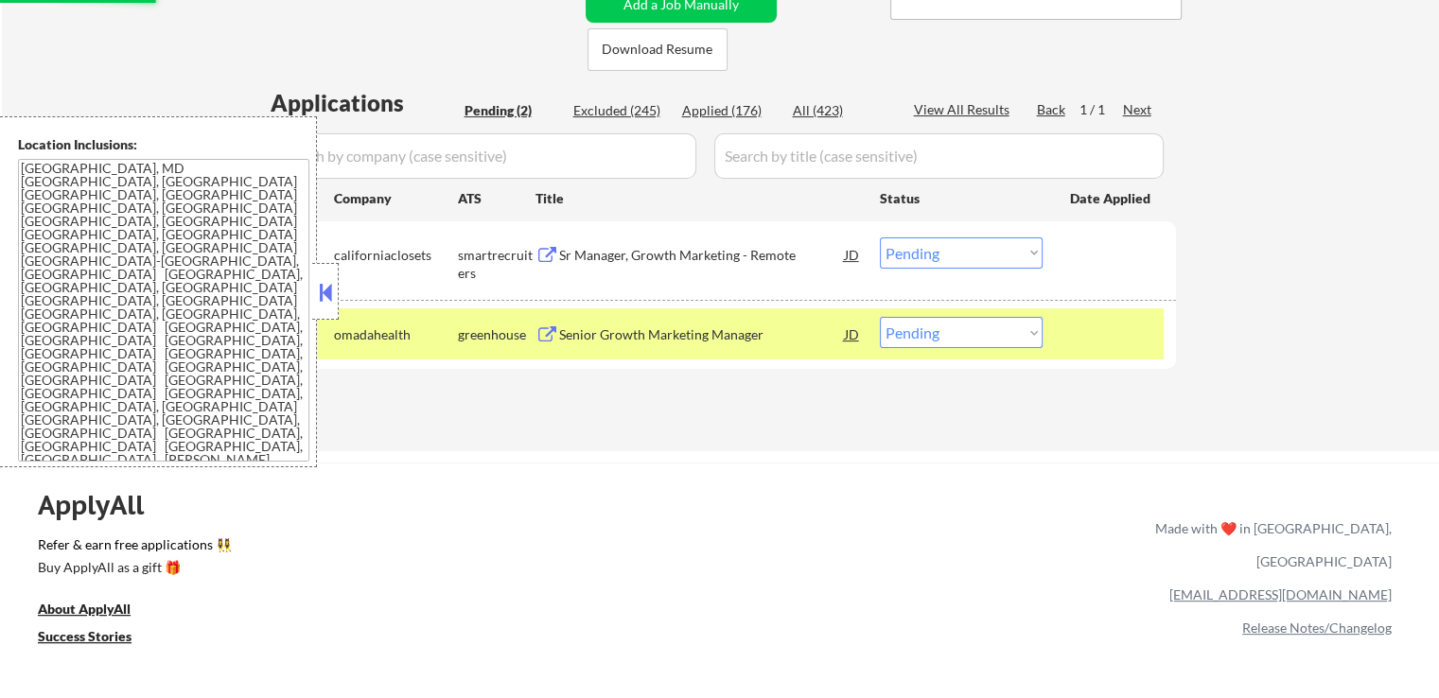
scroll to position [379, 0]
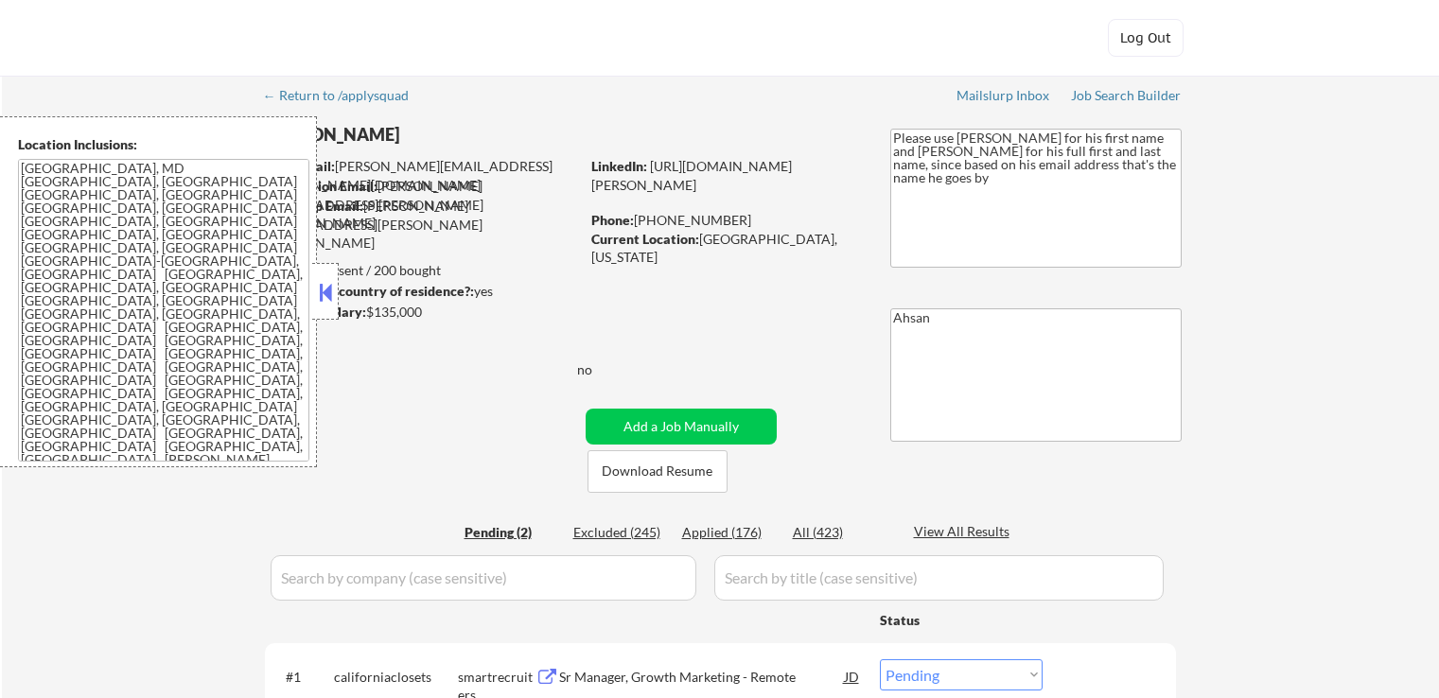
select select ""pending""
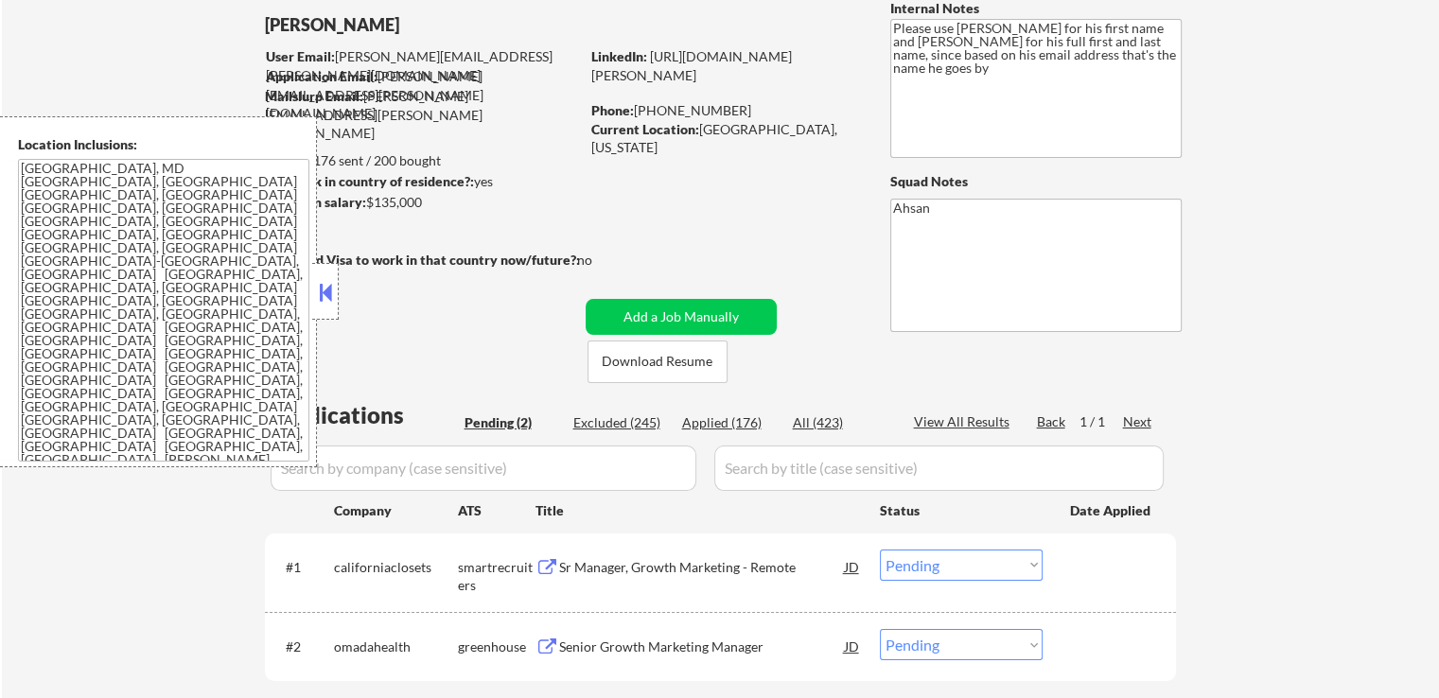
scroll to position [284, 0]
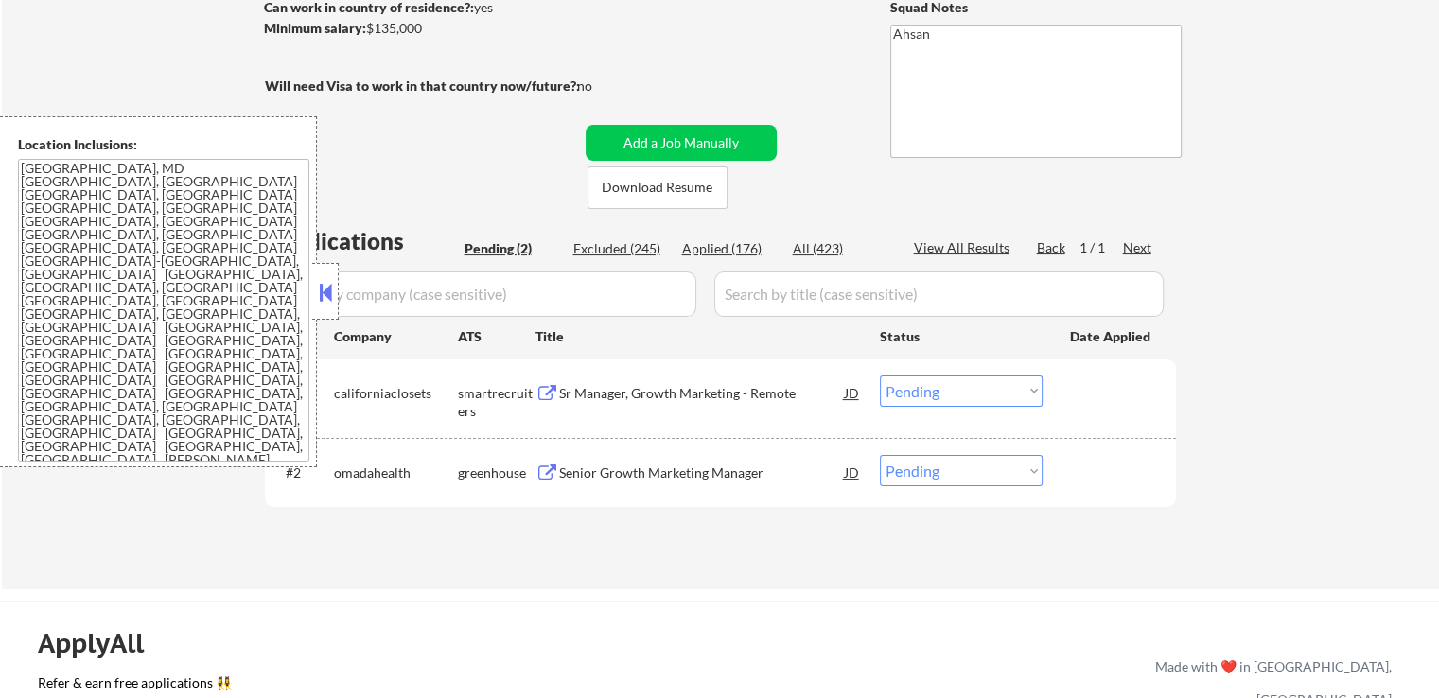
click at [734, 232] on div "Applications Pending (2) Excluded (245) Applied (176) All (423) View All Result…" at bounding box center [720, 389] width 911 height 328
click at [738, 249] on div "Applied (176)" at bounding box center [729, 248] width 95 height 19
select select ""applied""
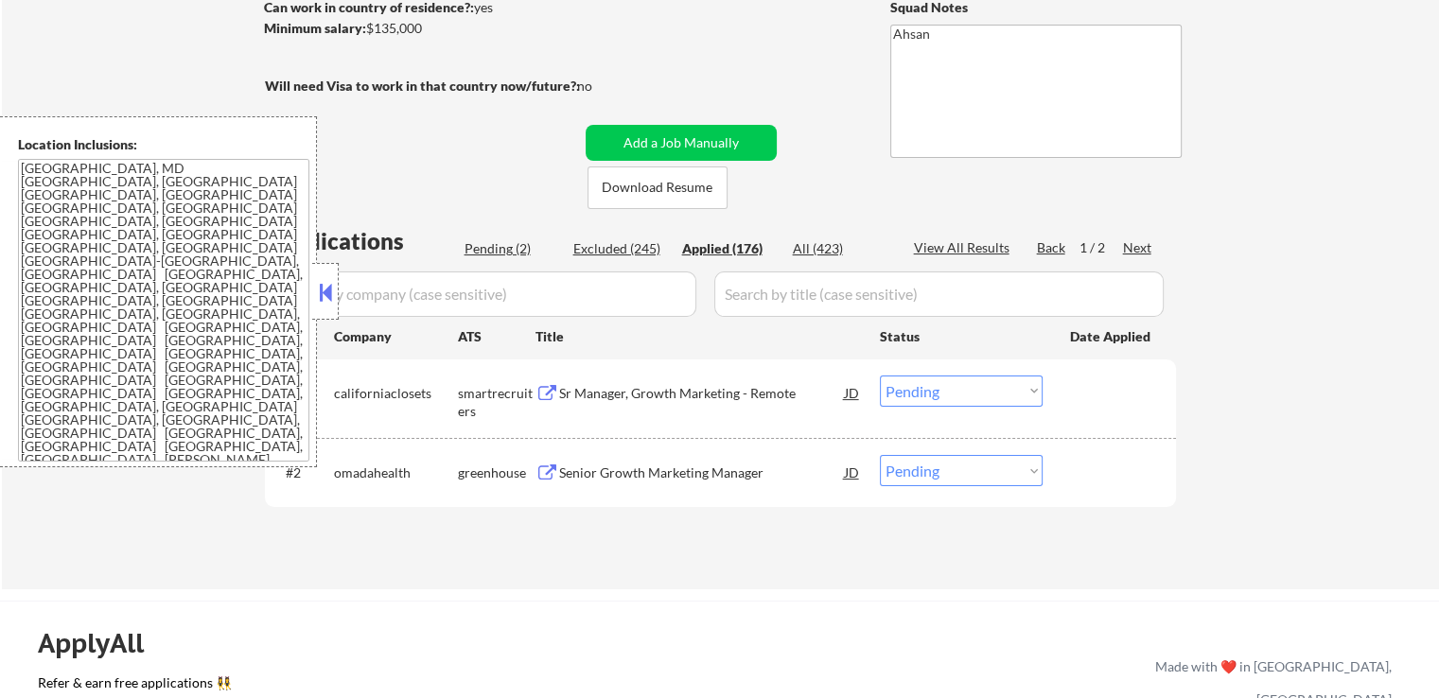
select select ""applied""
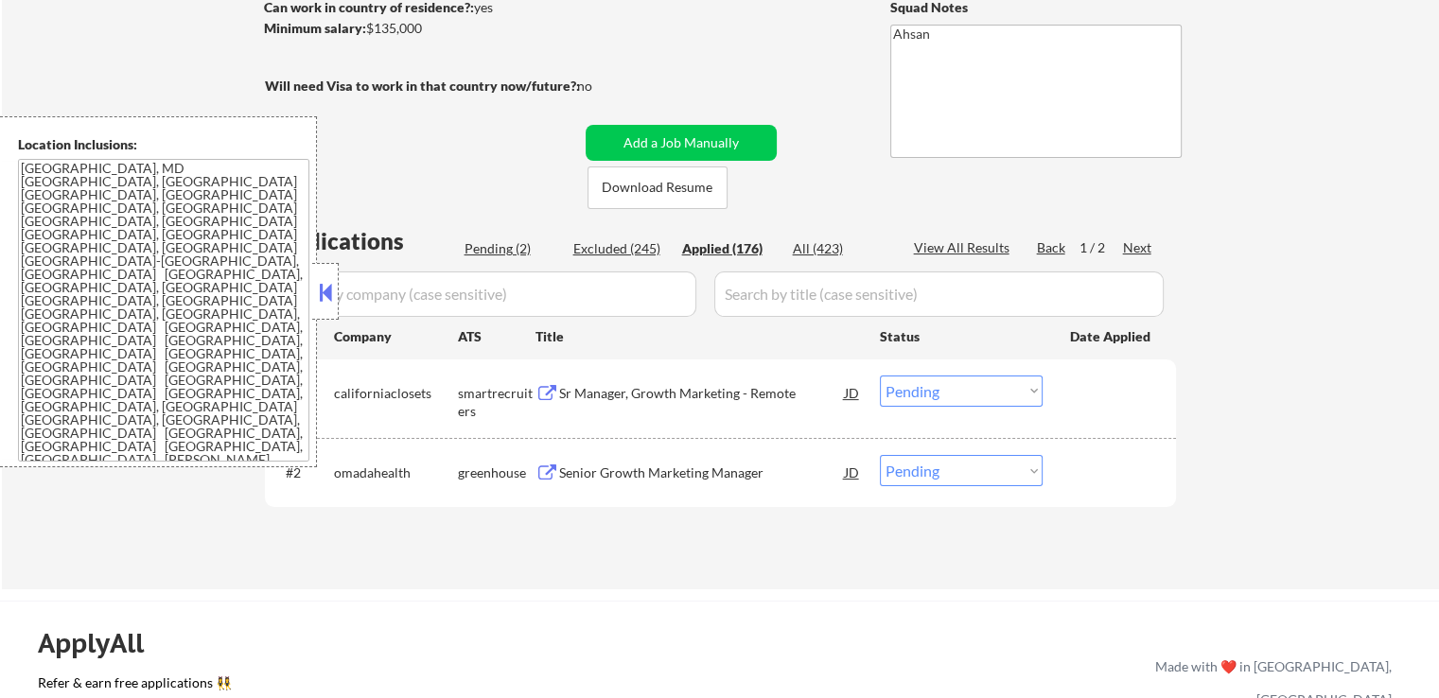
select select ""applied""
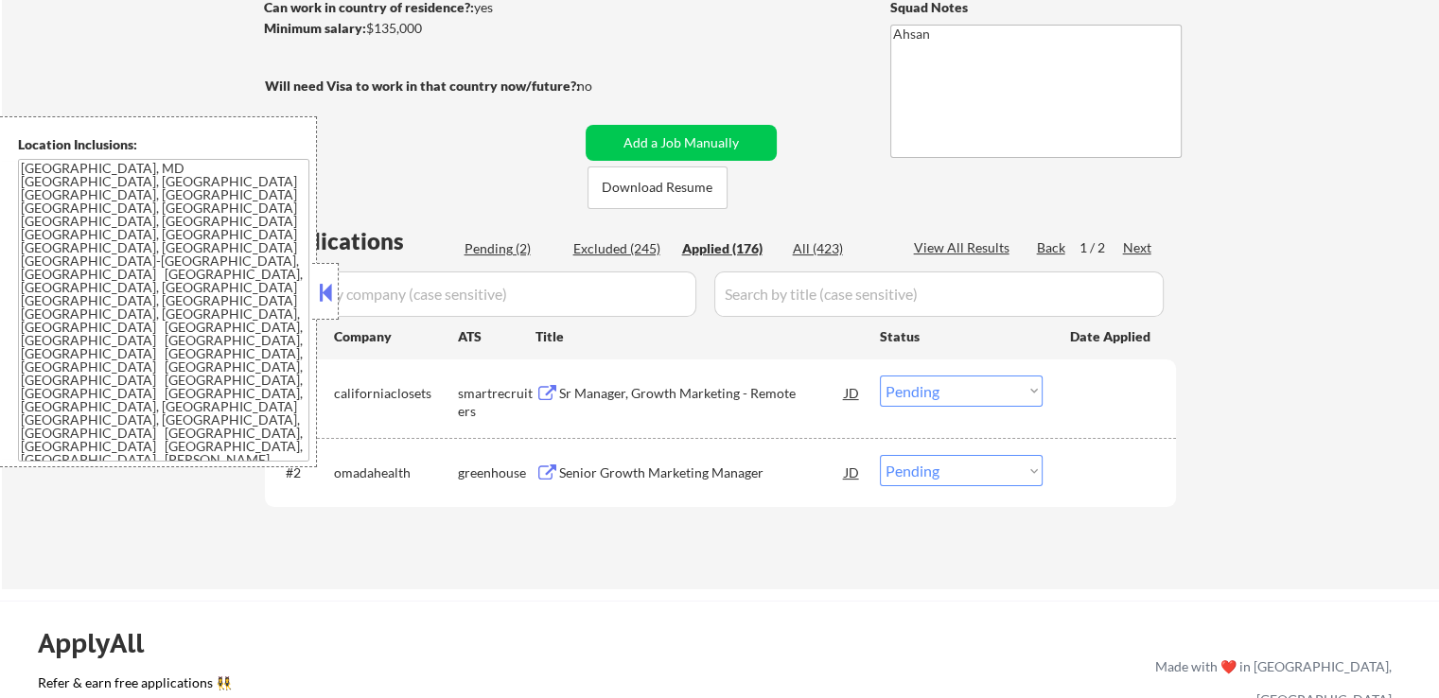
select select ""applied""
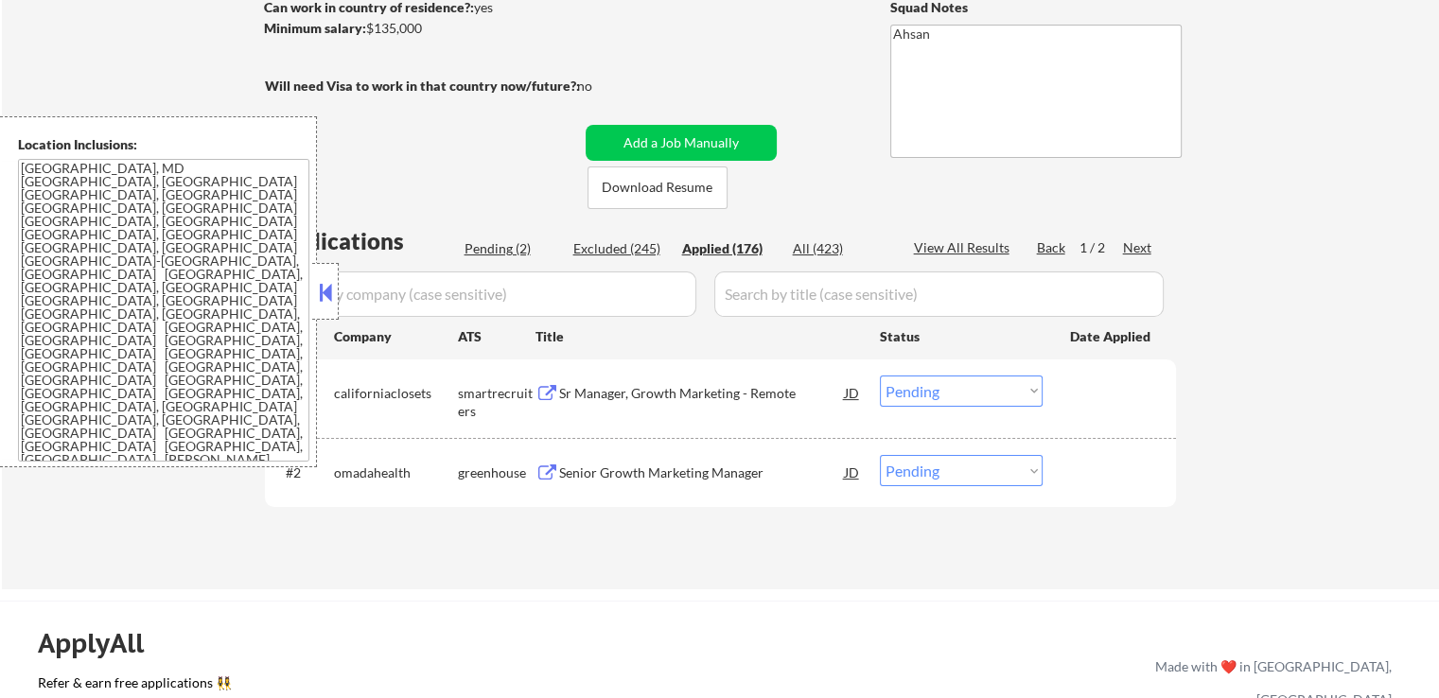
select select ""applied""
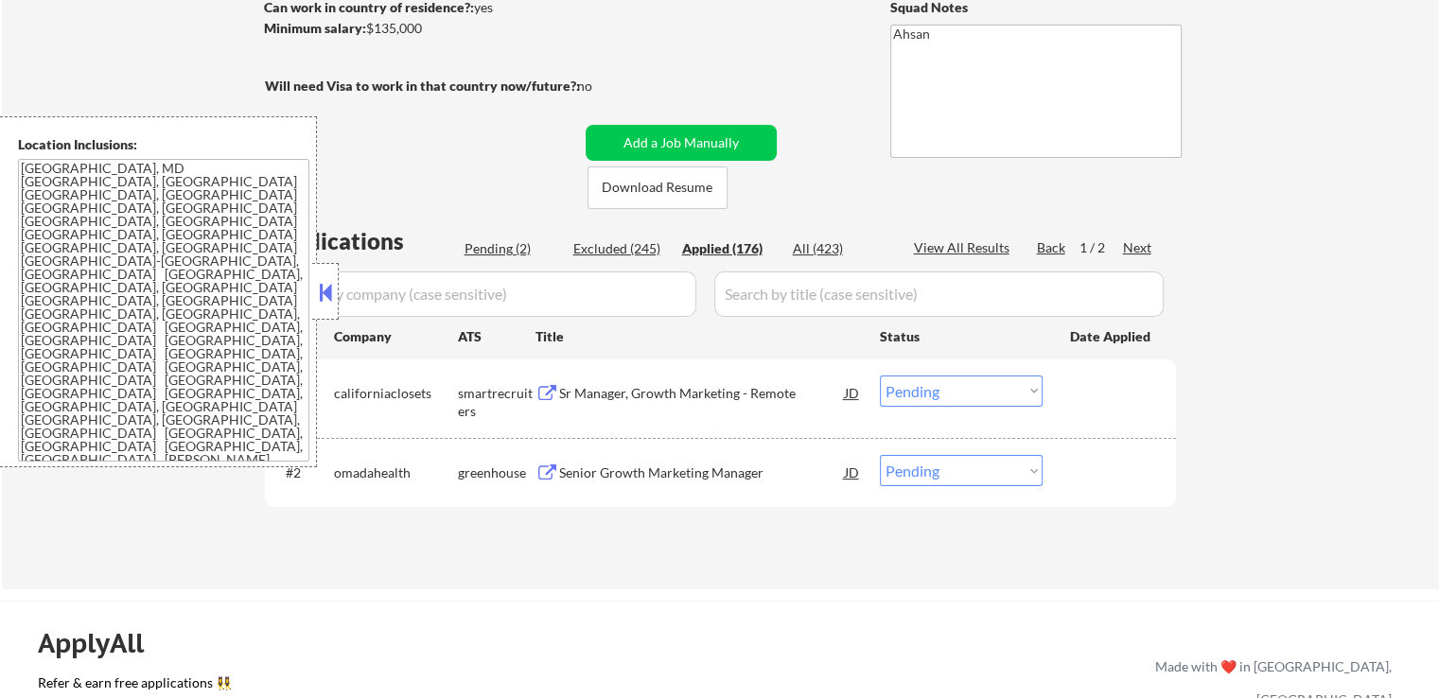
select select ""applied""
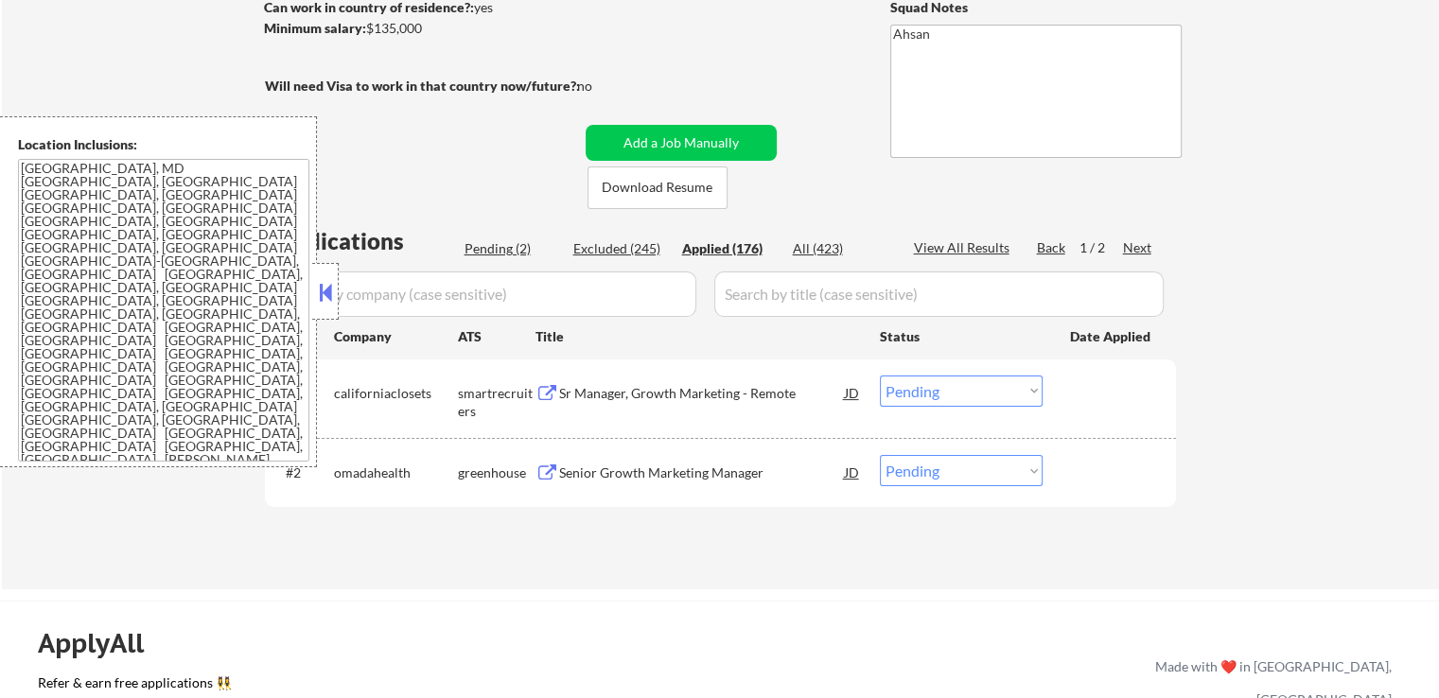
select select ""applied""
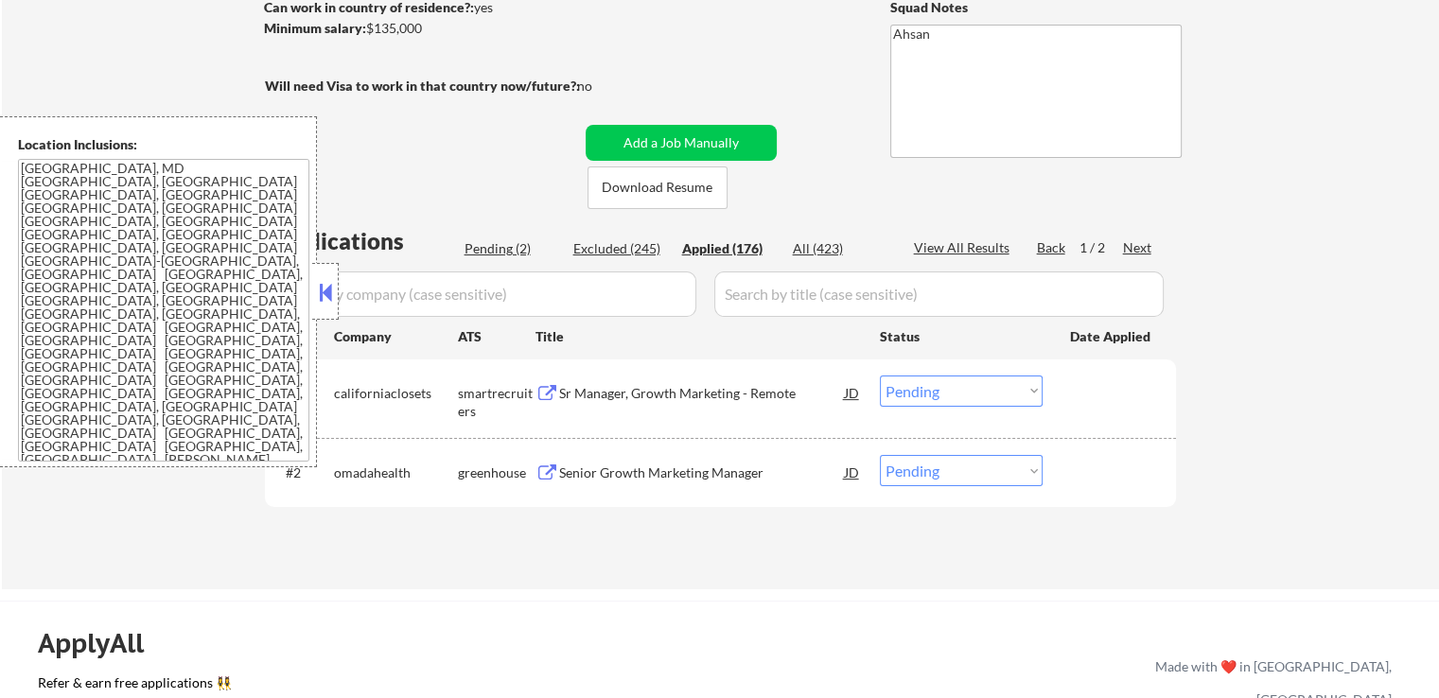
select select ""applied""
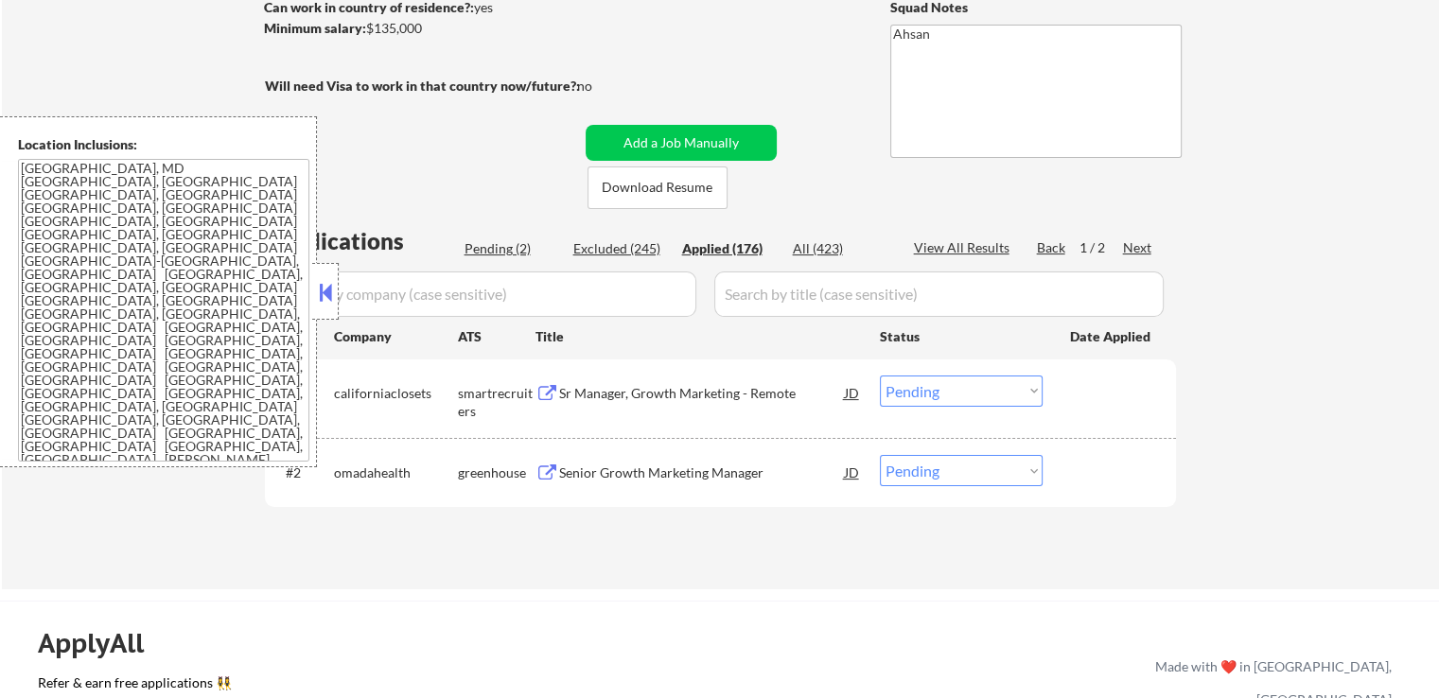
select select ""applied""
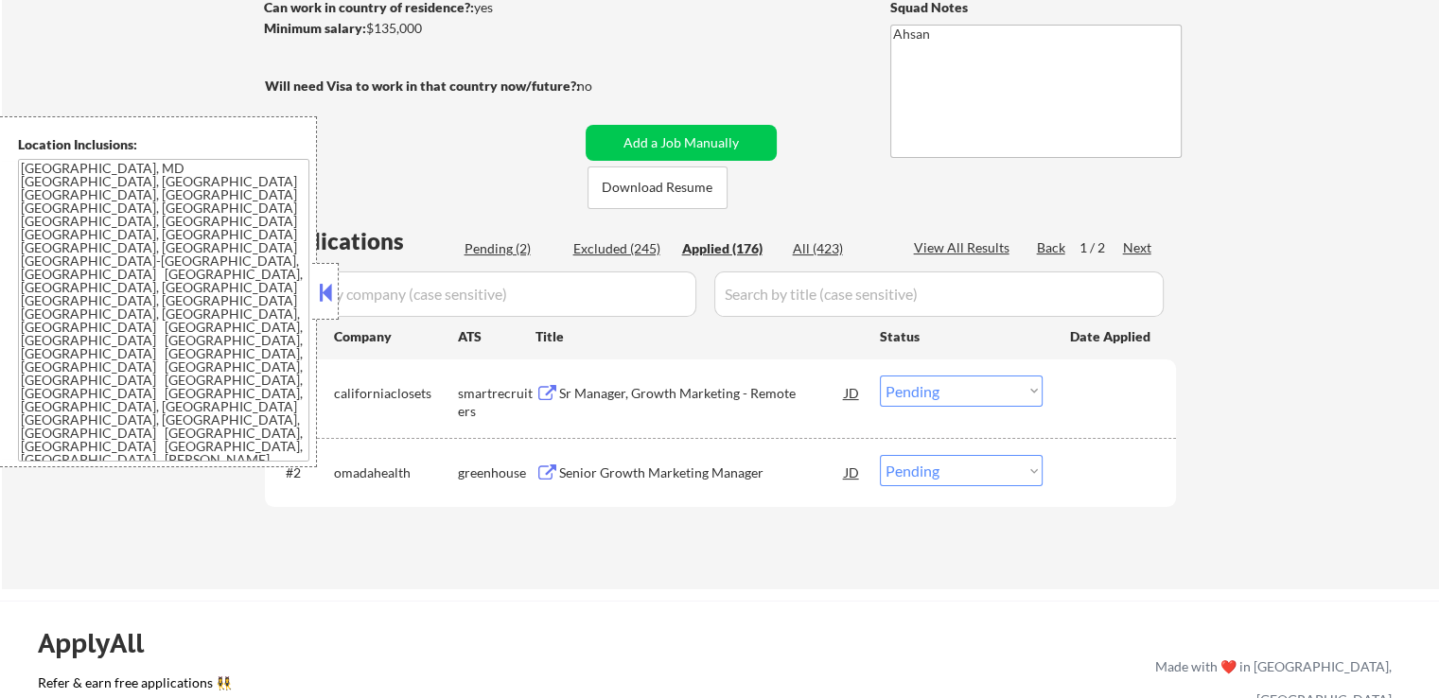
select select ""applied""
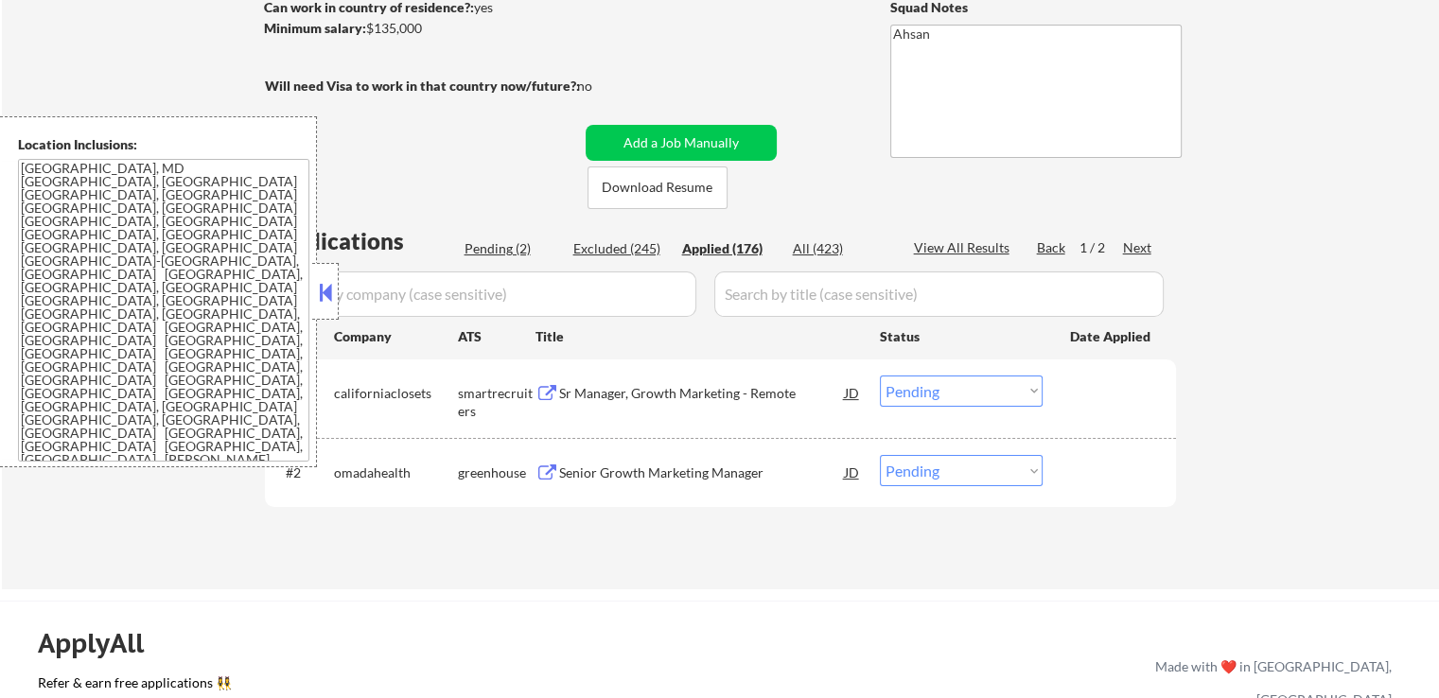
select select ""applied""
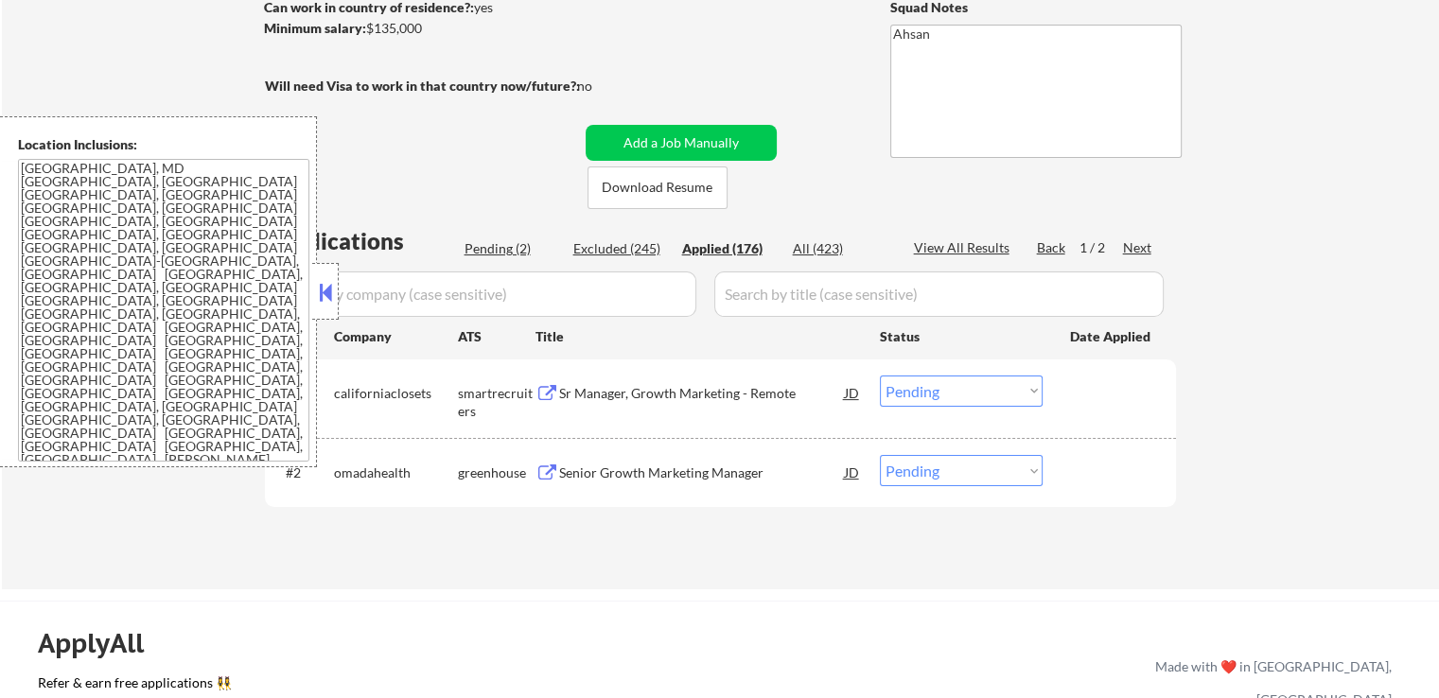
select select ""applied""
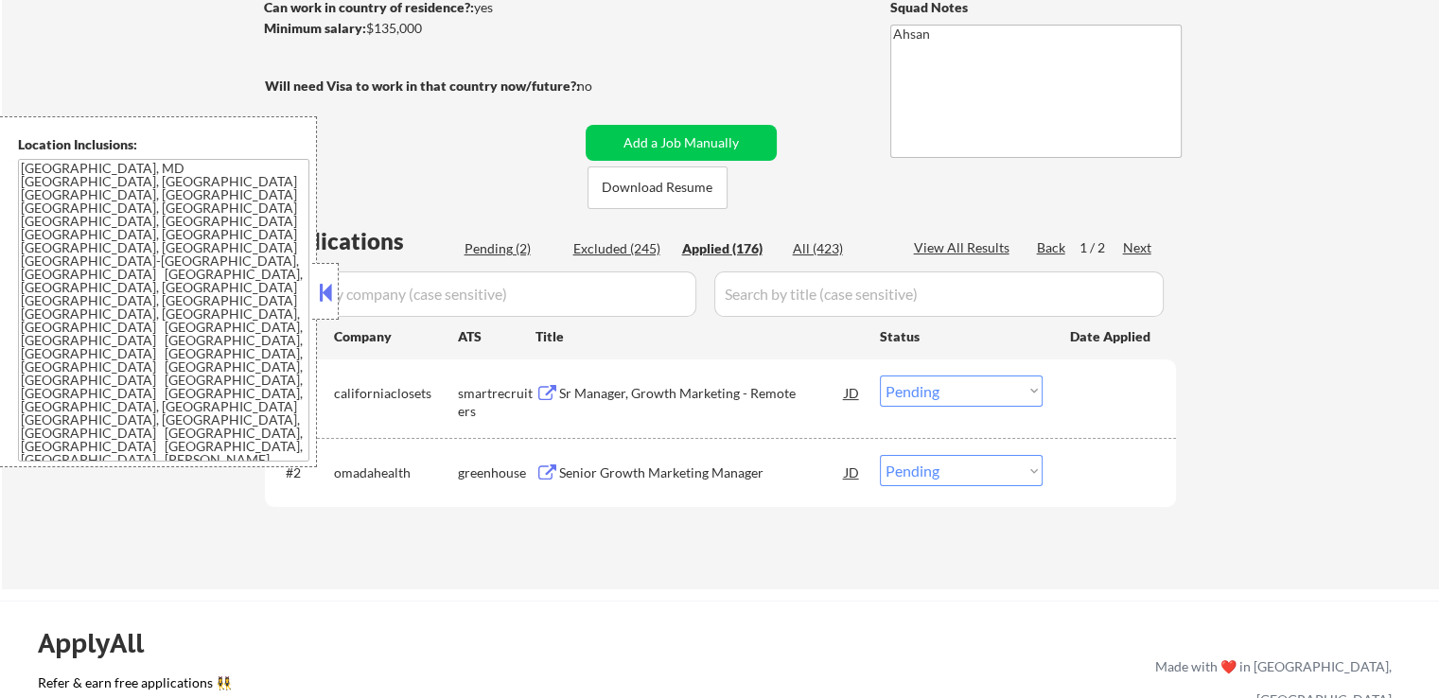
select select ""applied""
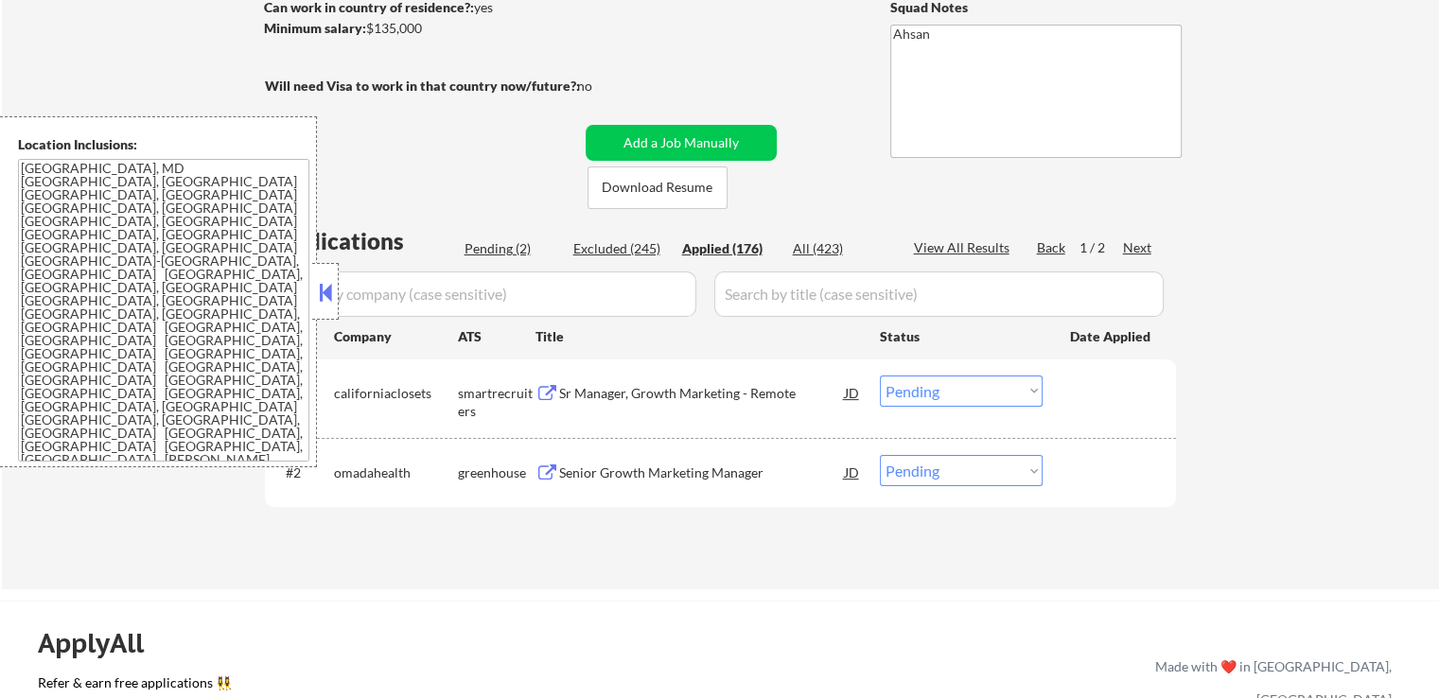
select select ""applied""
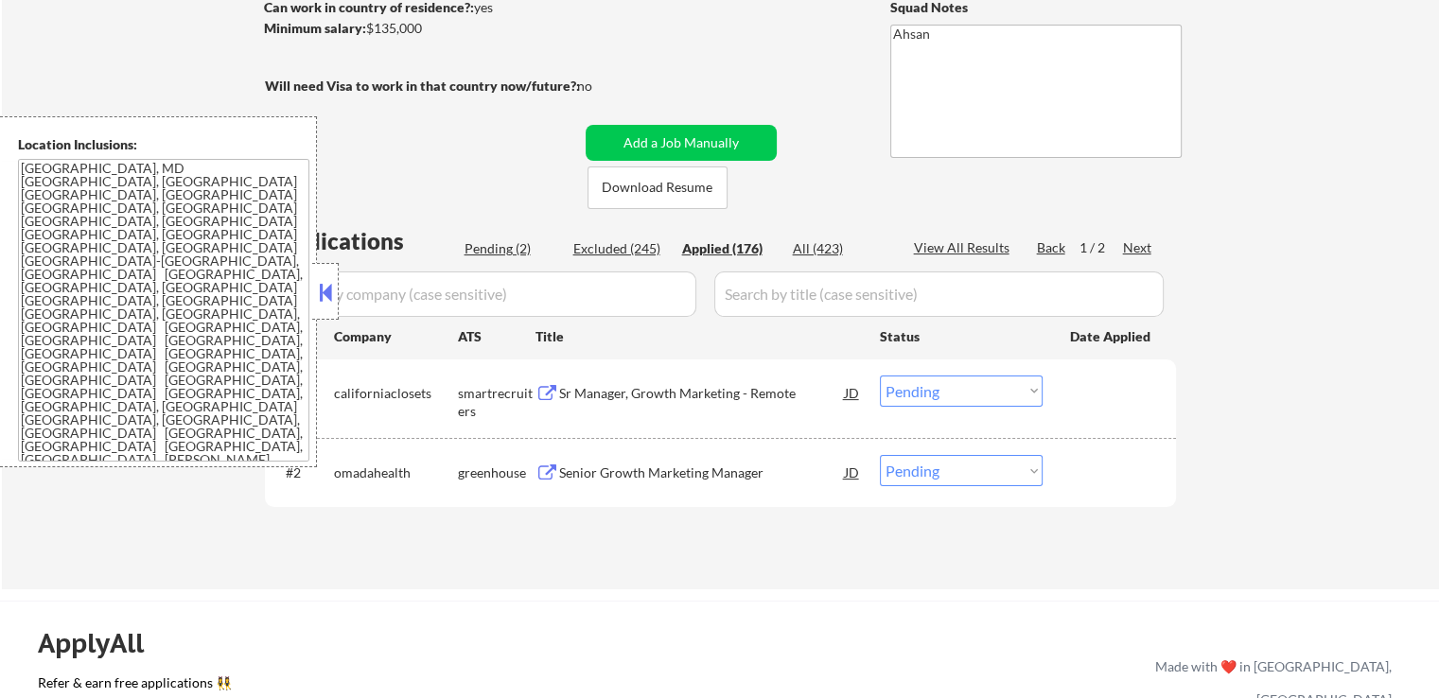
select select ""applied""
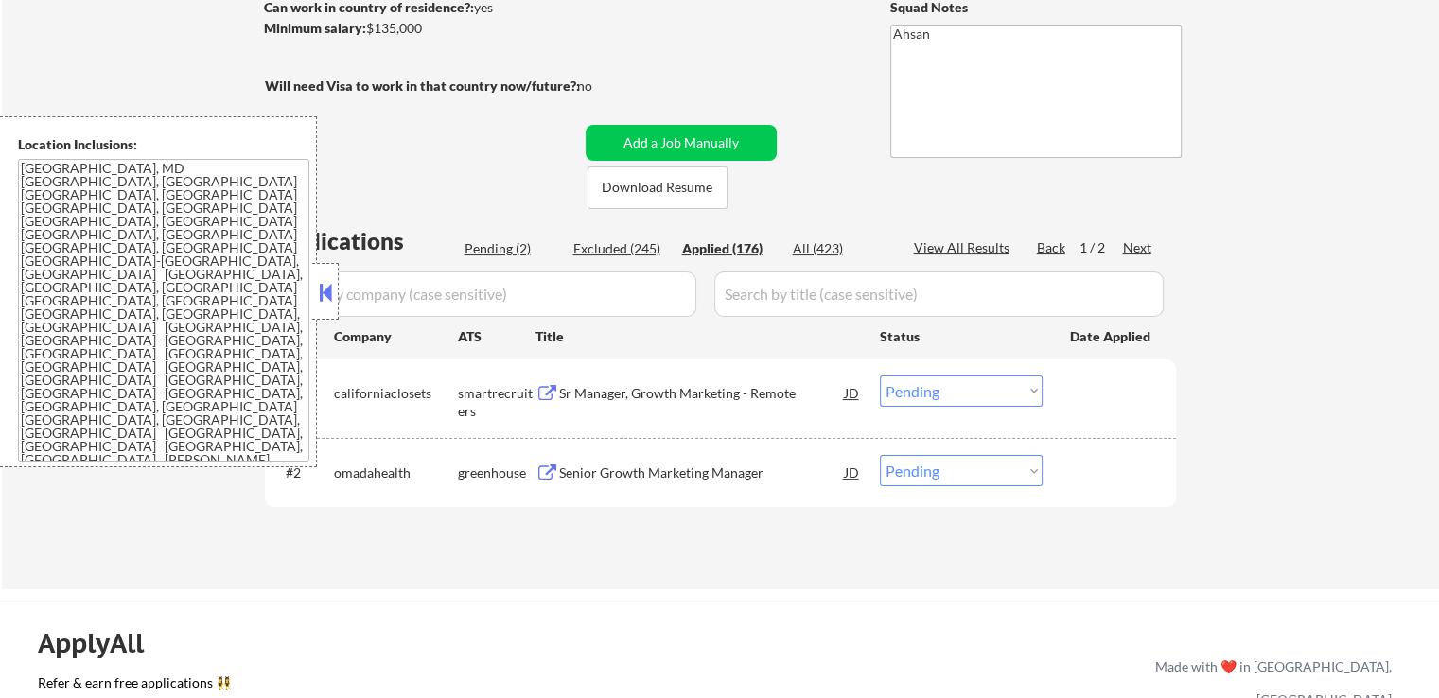
select select ""applied""
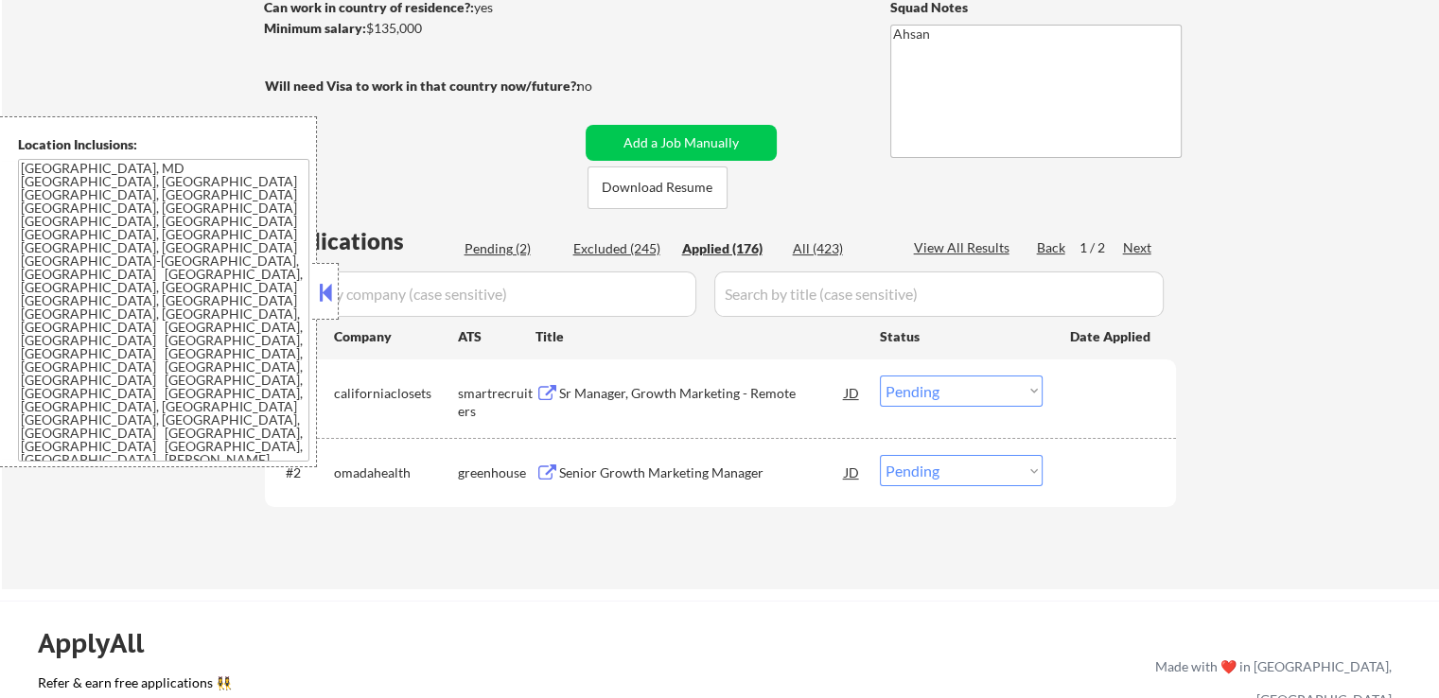
select select ""applied""
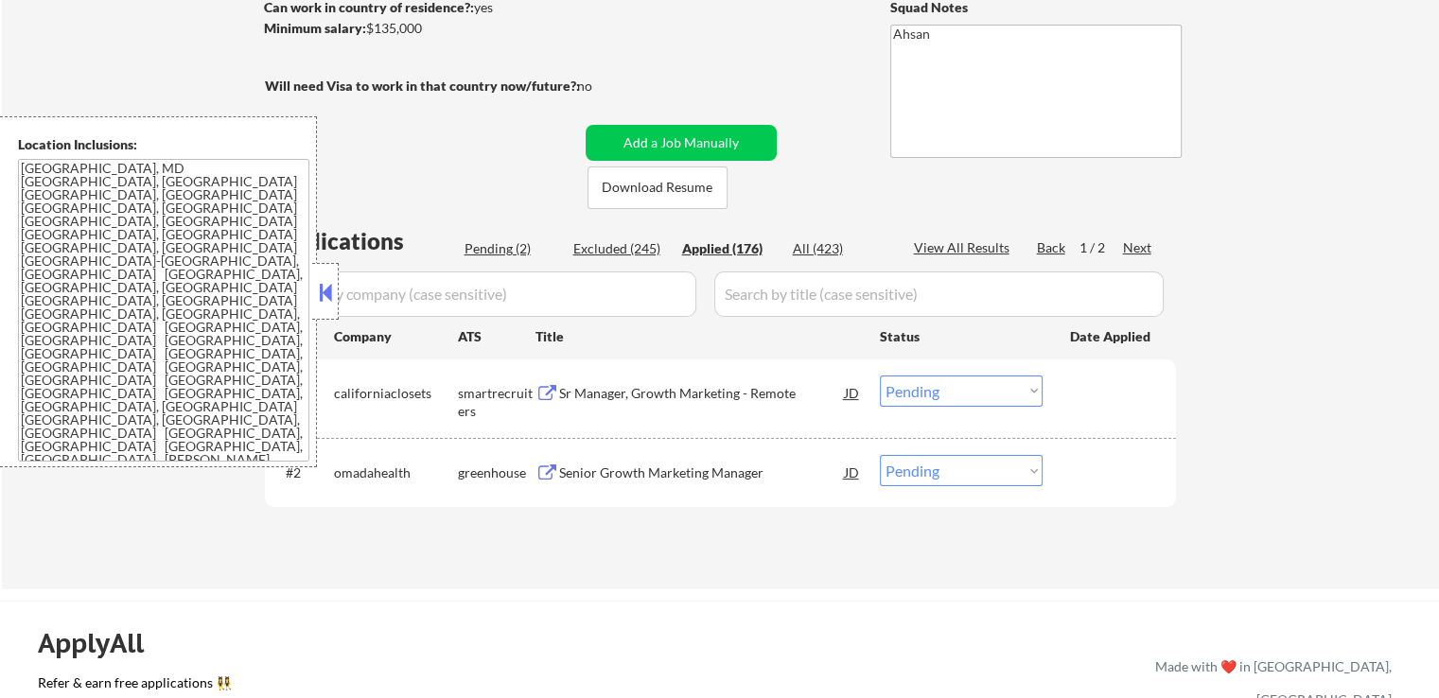
select select ""applied""
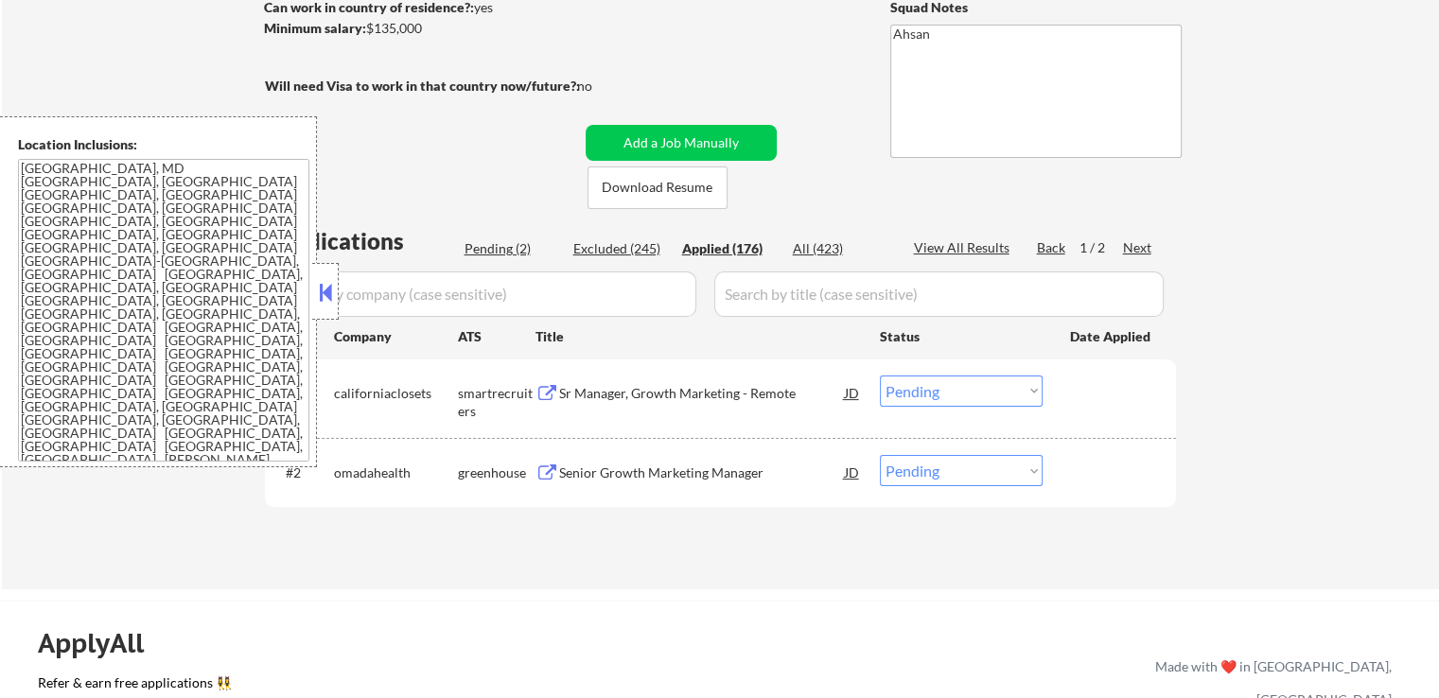
select select ""applied""
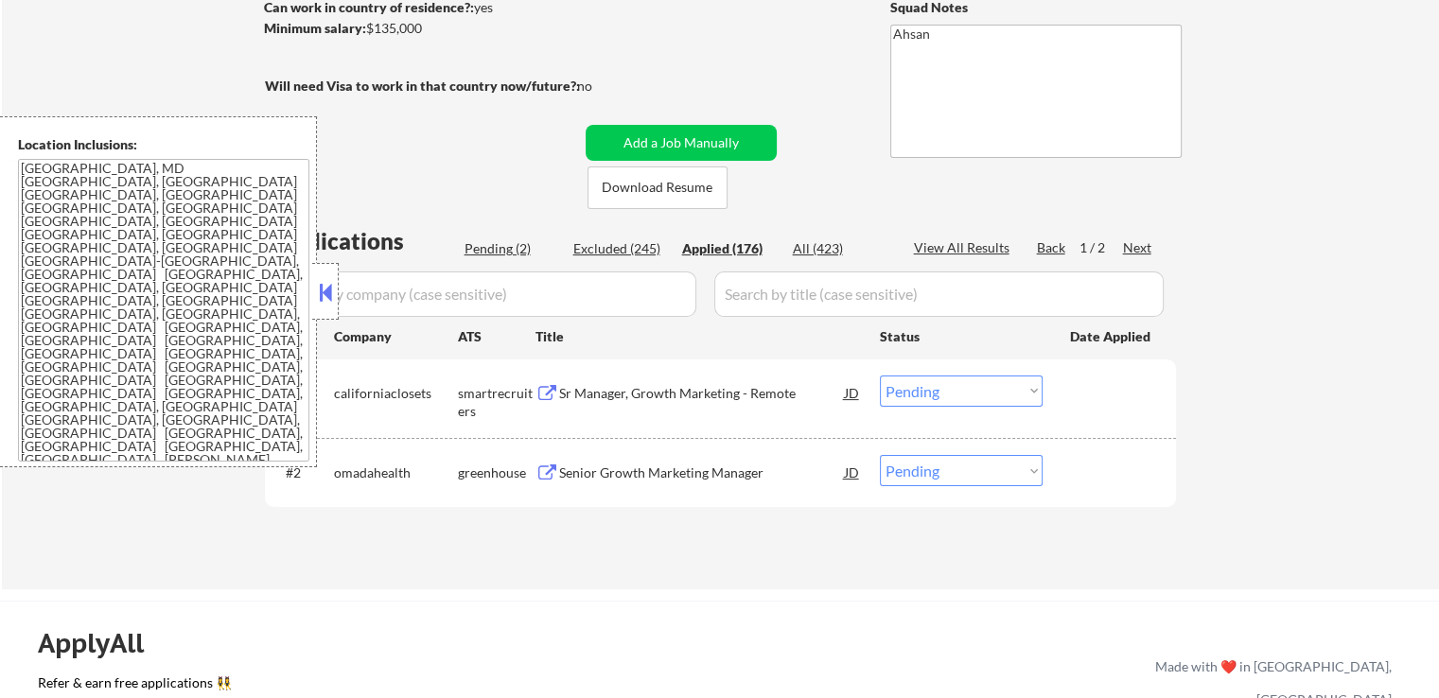
select select ""applied""
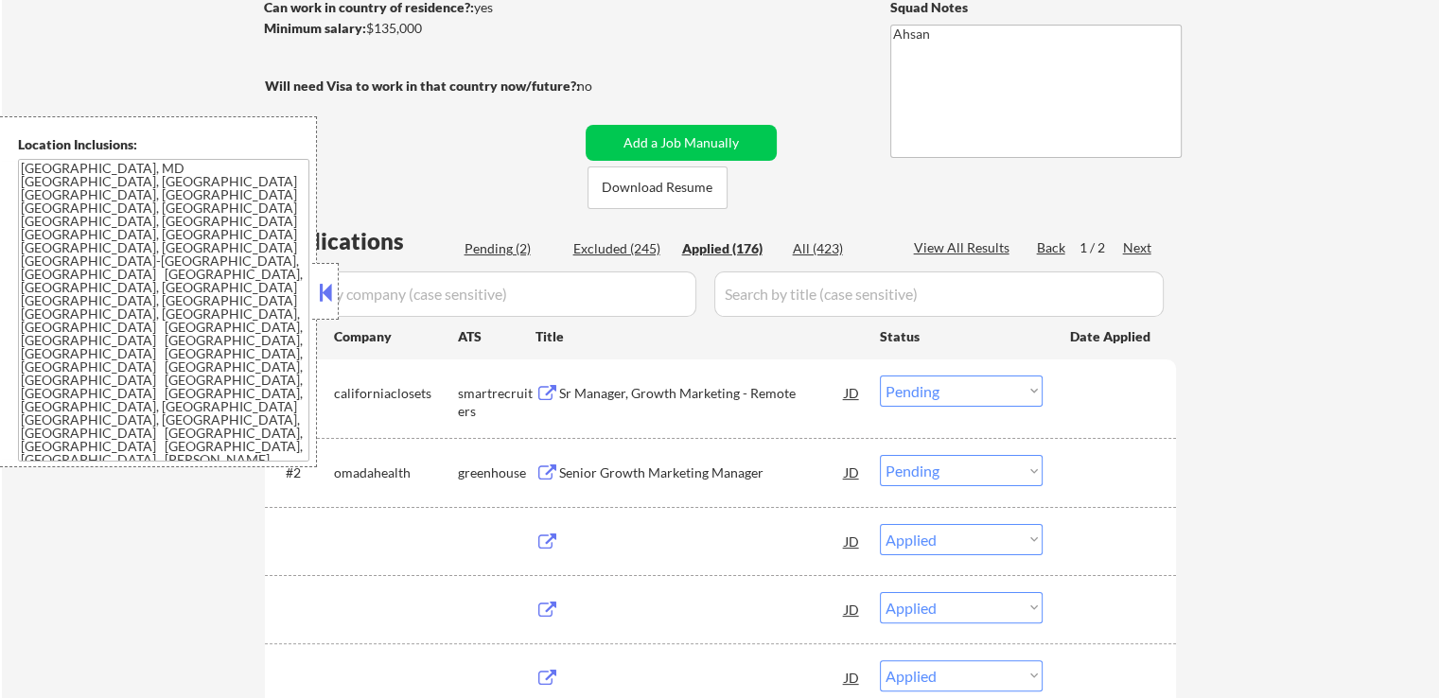
select select ""applied""
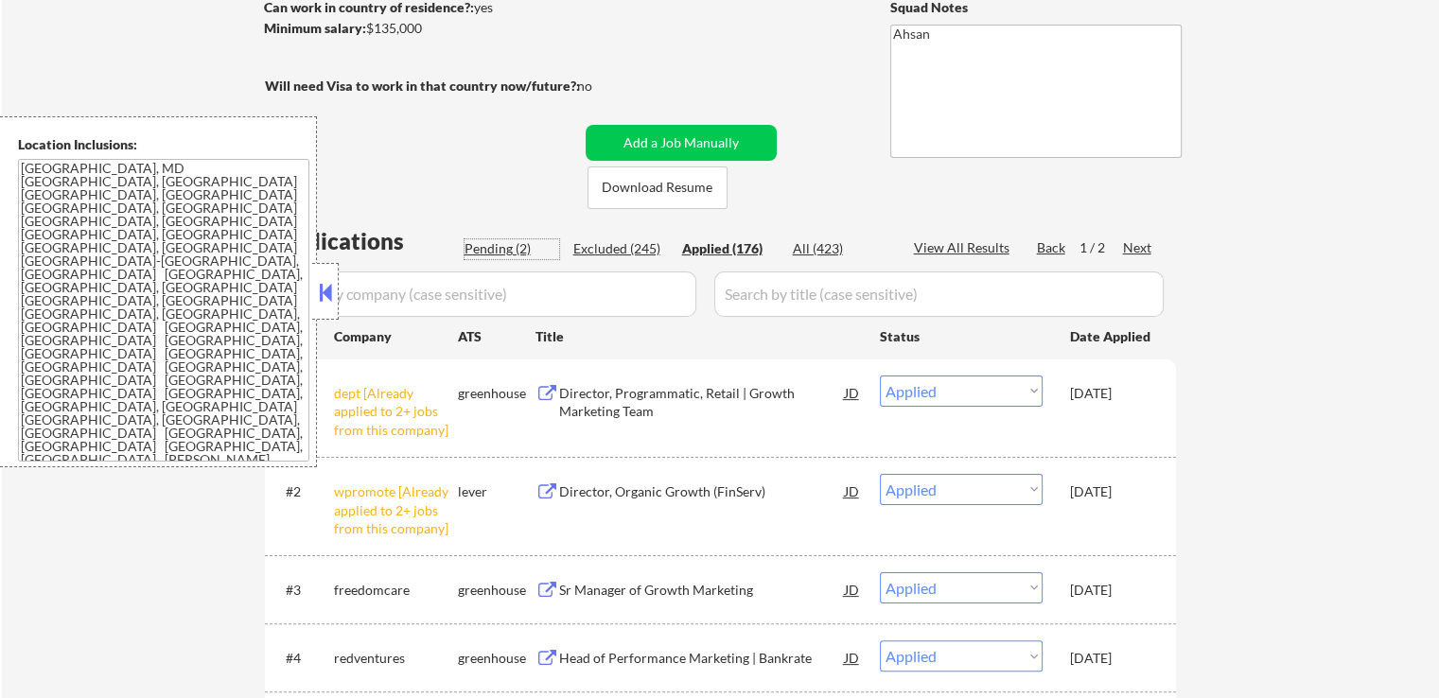
click at [501, 250] on div "Pending (2)" at bounding box center [512, 248] width 95 height 19
select select ""pending""
